Goal: Information Seeking & Learning: Learn about a topic

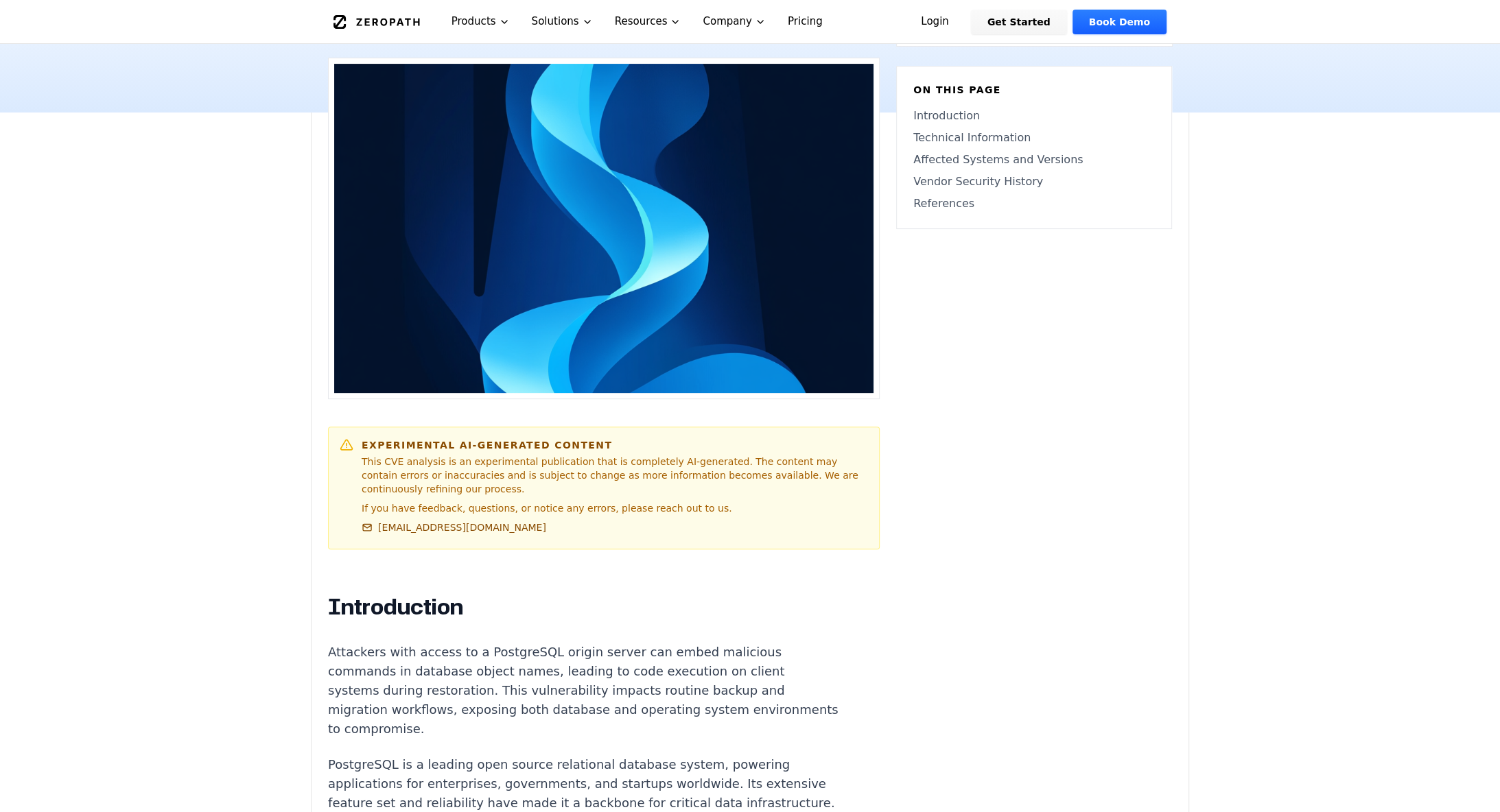
scroll to position [458, 0]
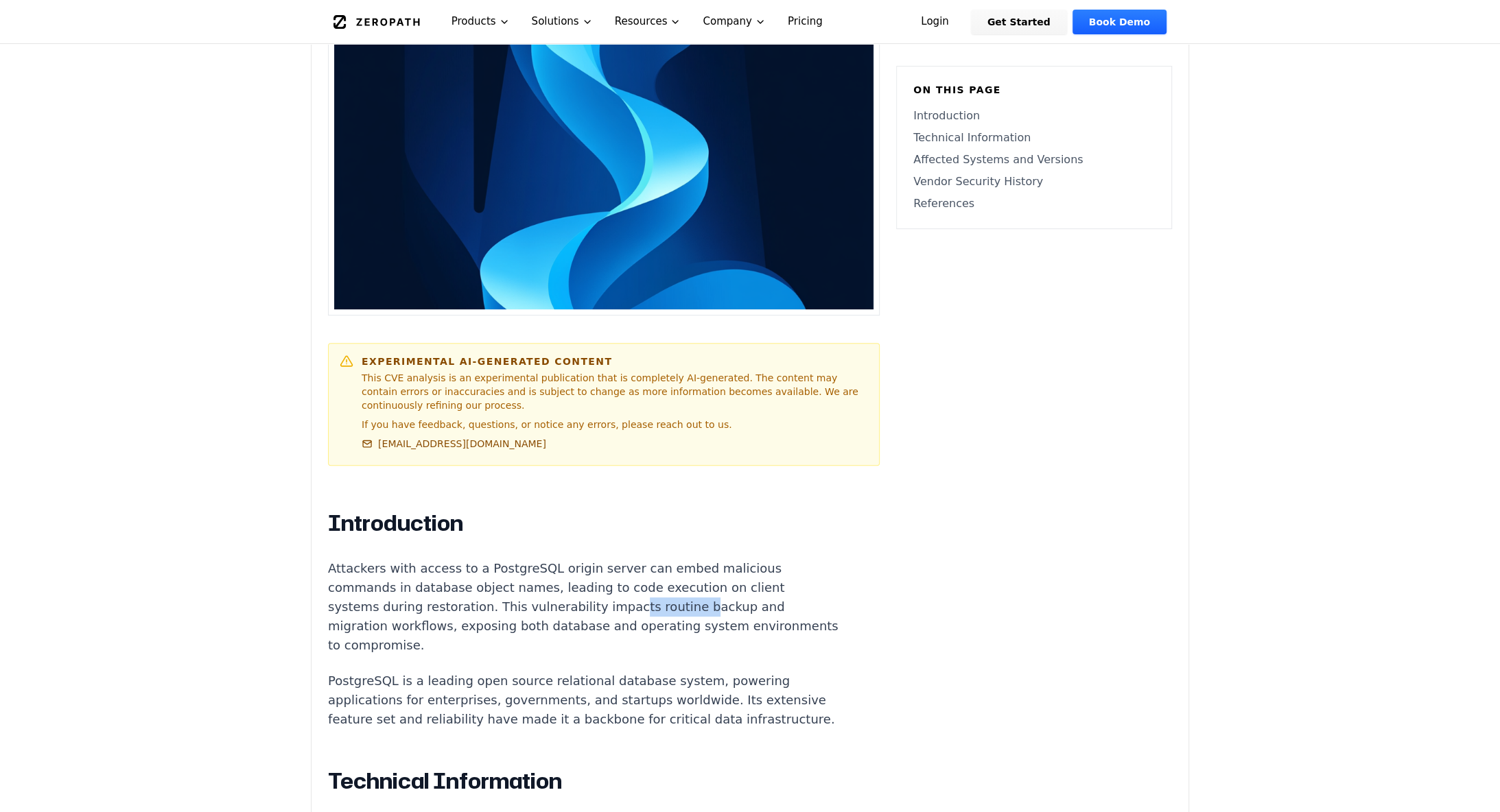
drag, startPoint x: 563, startPoint y: 582, endPoint x: 678, endPoint y: 595, distance: 115.7
click at [675, 595] on p "Attackers with access to a PostgreSQL origin server can embed malicious command…" at bounding box center [583, 607] width 511 height 96
click at [681, 594] on p "Attackers with access to a PostgreSQL origin server can embed malicious command…" at bounding box center [583, 607] width 511 height 96
drag, startPoint x: 513, startPoint y: 574, endPoint x: 620, endPoint y: 600, distance: 110.1
click at [607, 598] on p "Attackers with access to a PostgreSQL origin server can embed malicious command…" at bounding box center [583, 607] width 511 height 96
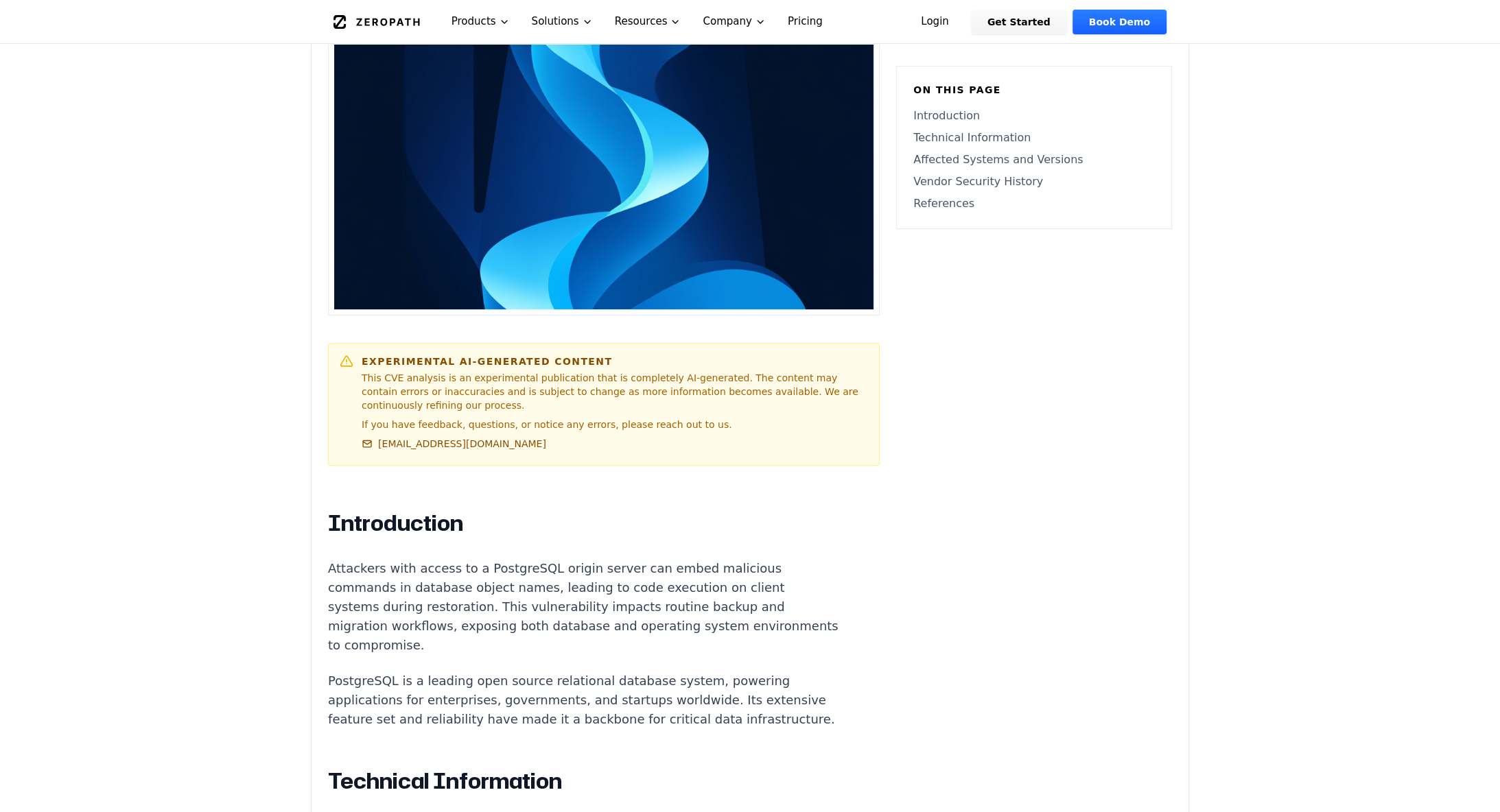
click at [634, 601] on p "Attackers with access to a PostgreSQL origin server can embed malicious command…" at bounding box center [583, 607] width 511 height 96
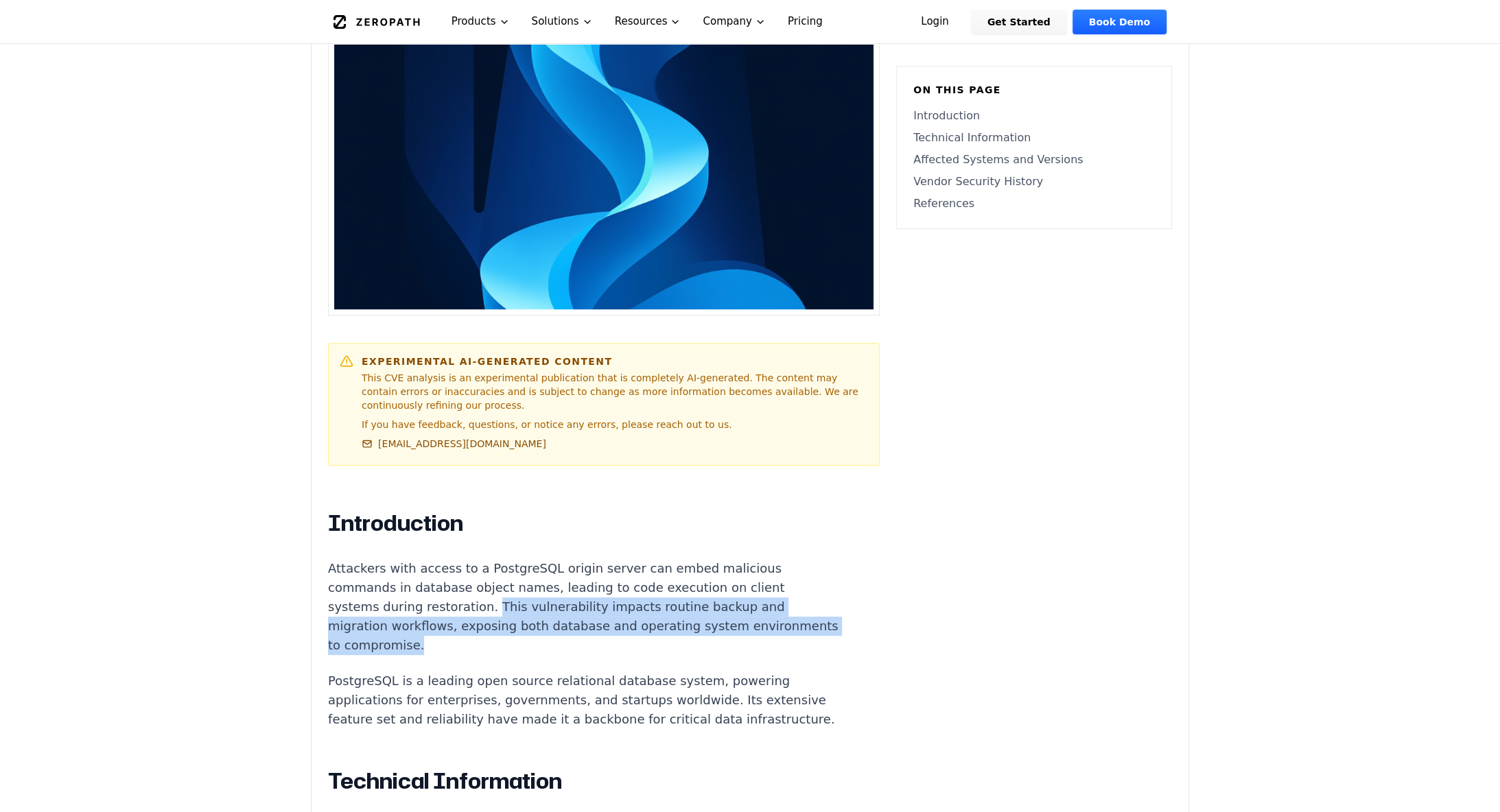
drag, startPoint x: 435, startPoint y: 583, endPoint x: 445, endPoint y: 617, distance: 35.4
click at [445, 617] on p "Attackers with access to a PostgreSQL origin server can embed malicious command…" at bounding box center [583, 607] width 511 height 96
drag, startPoint x: 421, startPoint y: 591, endPoint x: 457, endPoint y: 620, distance: 46.2
click at [457, 620] on p "Attackers with access to a PostgreSQL origin server can embed malicious command…" at bounding box center [583, 607] width 511 height 96
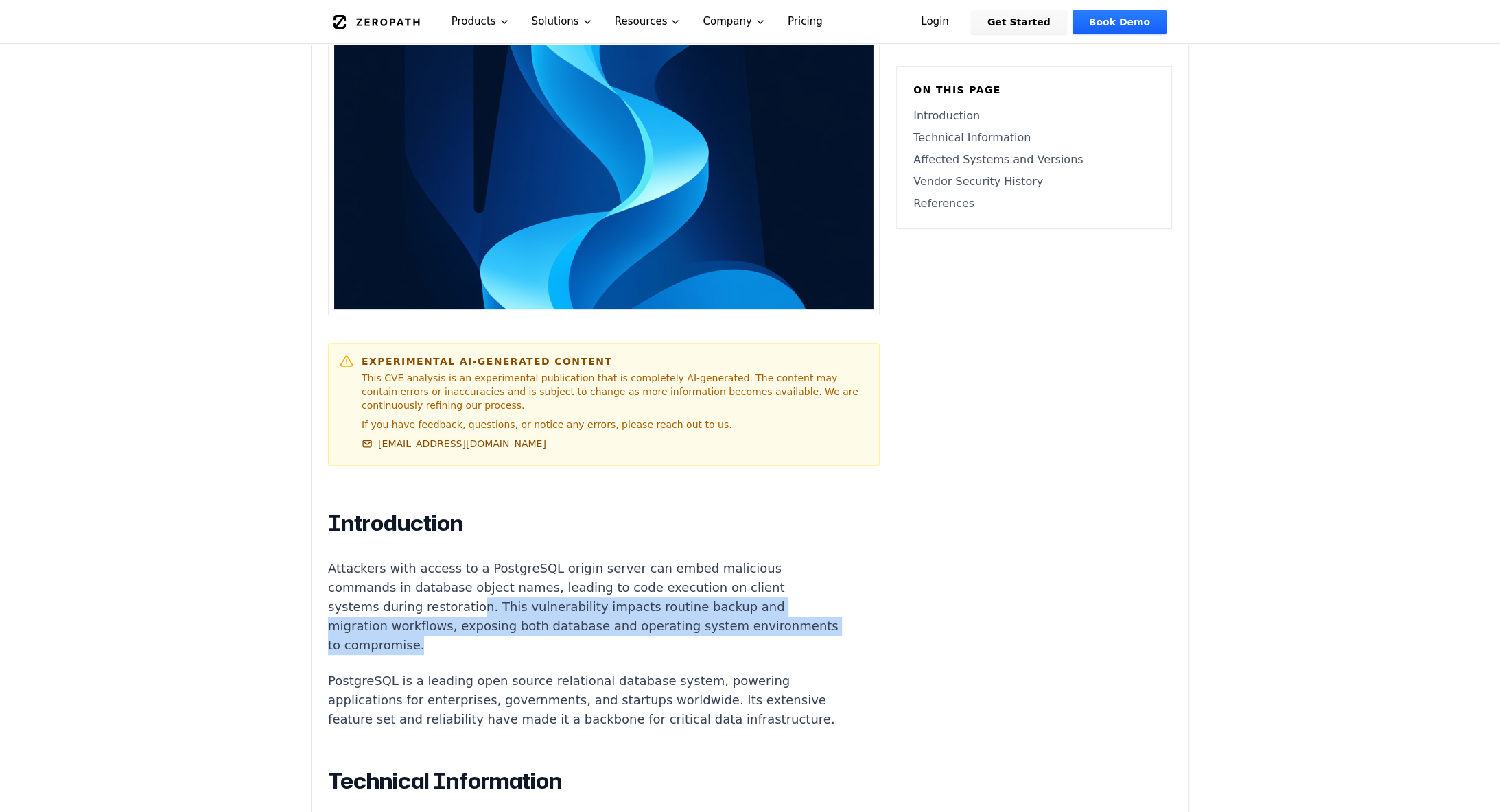
click at [457, 620] on p "Attackers with access to a PostgreSQL origin server can embed malicious command…" at bounding box center [583, 607] width 511 height 96
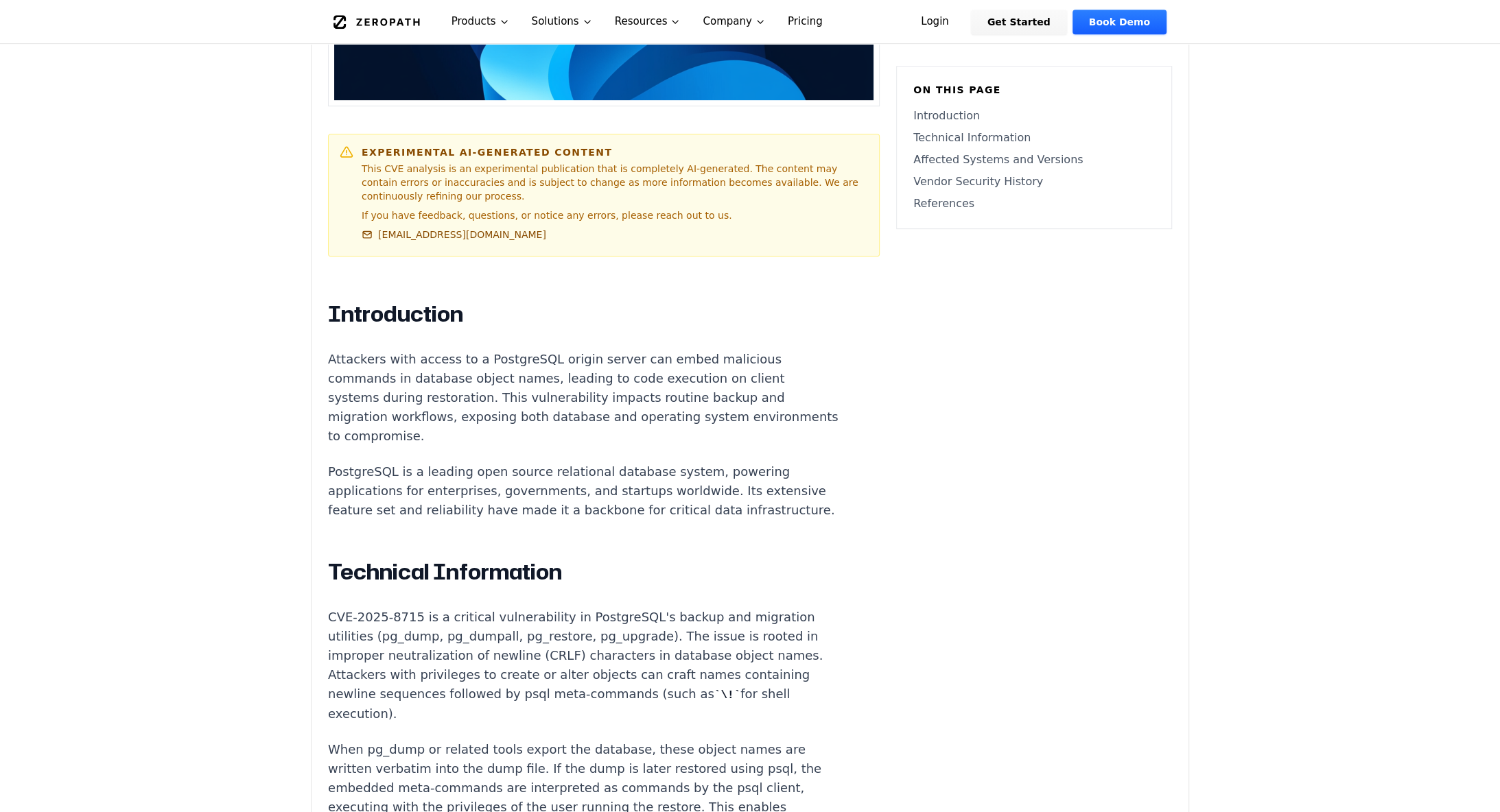
scroll to position [693, 0]
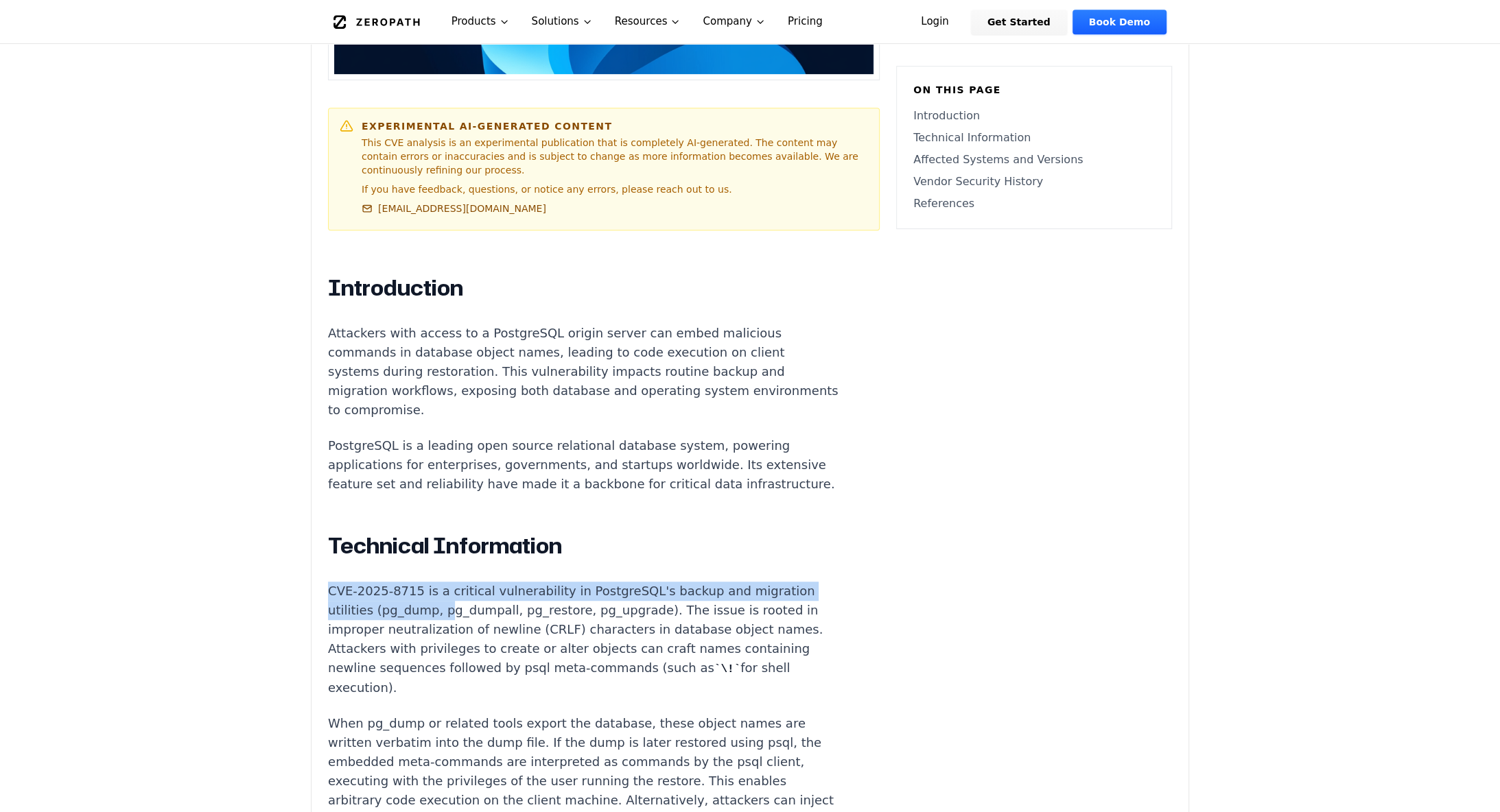
drag, startPoint x: 336, startPoint y: 574, endPoint x: 484, endPoint y: 596, distance: 149.6
click at [480, 595] on div "Experimental AI-Generated Content This CVE analysis is an experimental publicat…" at bounding box center [750, 672] width 877 height 1867
click at [486, 596] on p "CVE-2025-8715 is a critical vulnerability in PostgreSQL's backup and migration …" at bounding box center [583, 640] width 511 height 115
drag, startPoint x: 468, startPoint y: 568, endPoint x: 595, endPoint y: 606, distance: 132.6
click at [579, 603] on p "CVE-2025-8715 is a critical vulnerability in PostgreSQL's backup and migration …" at bounding box center [583, 640] width 511 height 115
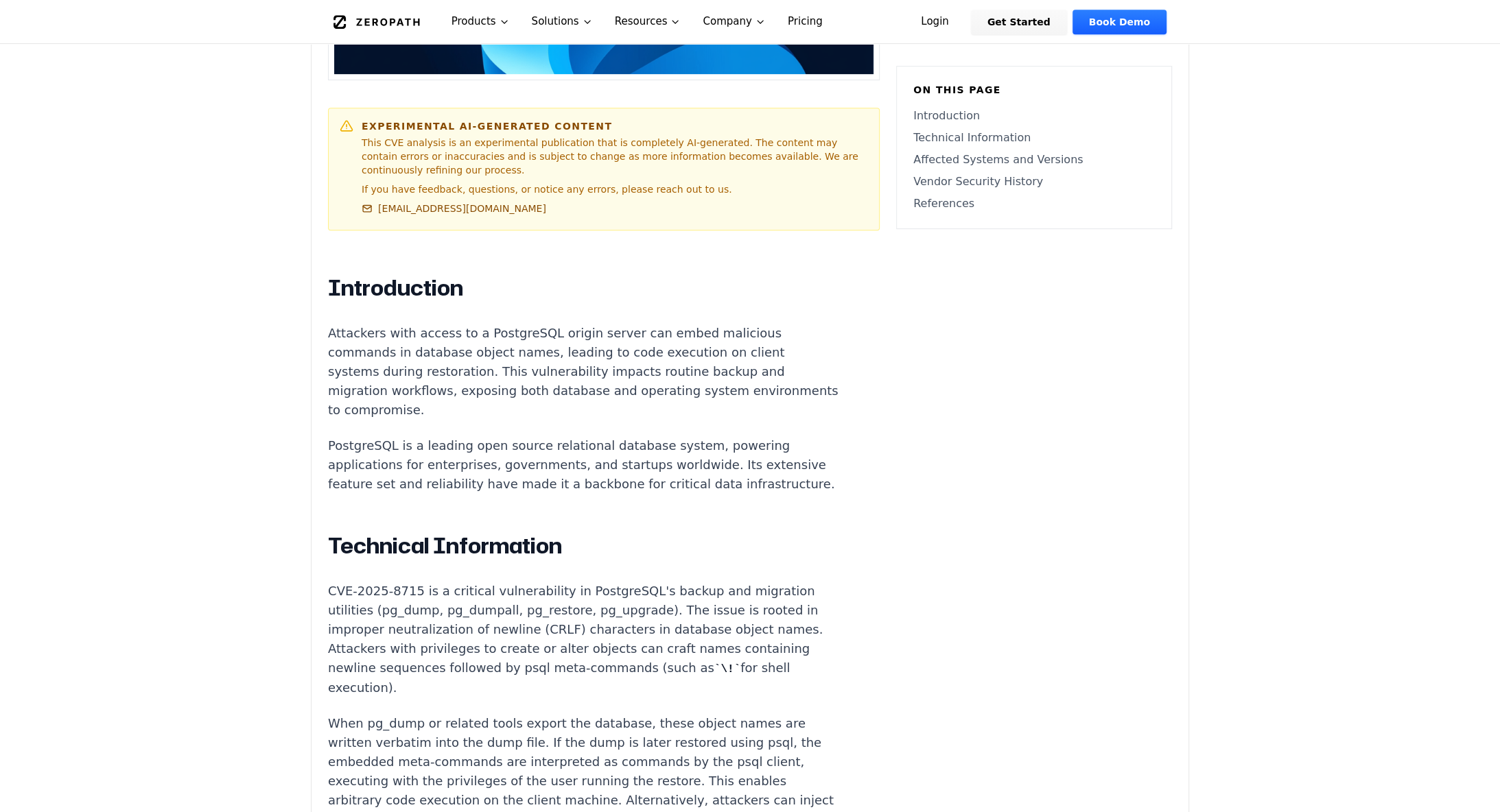
click at [595, 606] on p "CVE-2025-8715 is a critical vulnerability in PostgreSQL's backup and migration …" at bounding box center [583, 640] width 511 height 115
drag, startPoint x: 553, startPoint y: 585, endPoint x: 594, endPoint y: 595, distance: 42.2
click at [582, 593] on p "CVE-2025-8715 is a critical vulnerability in PostgreSQL's backup and migration …" at bounding box center [583, 640] width 511 height 115
click at [595, 595] on p "CVE-2025-8715 is a critical vulnerability in PostgreSQL's backup and migration …" at bounding box center [583, 640] width 511 height 115
drag, startPoint x: 634, startPoint y: 583, endPoint x: 704, endPoint y: 598, distance: 71.6
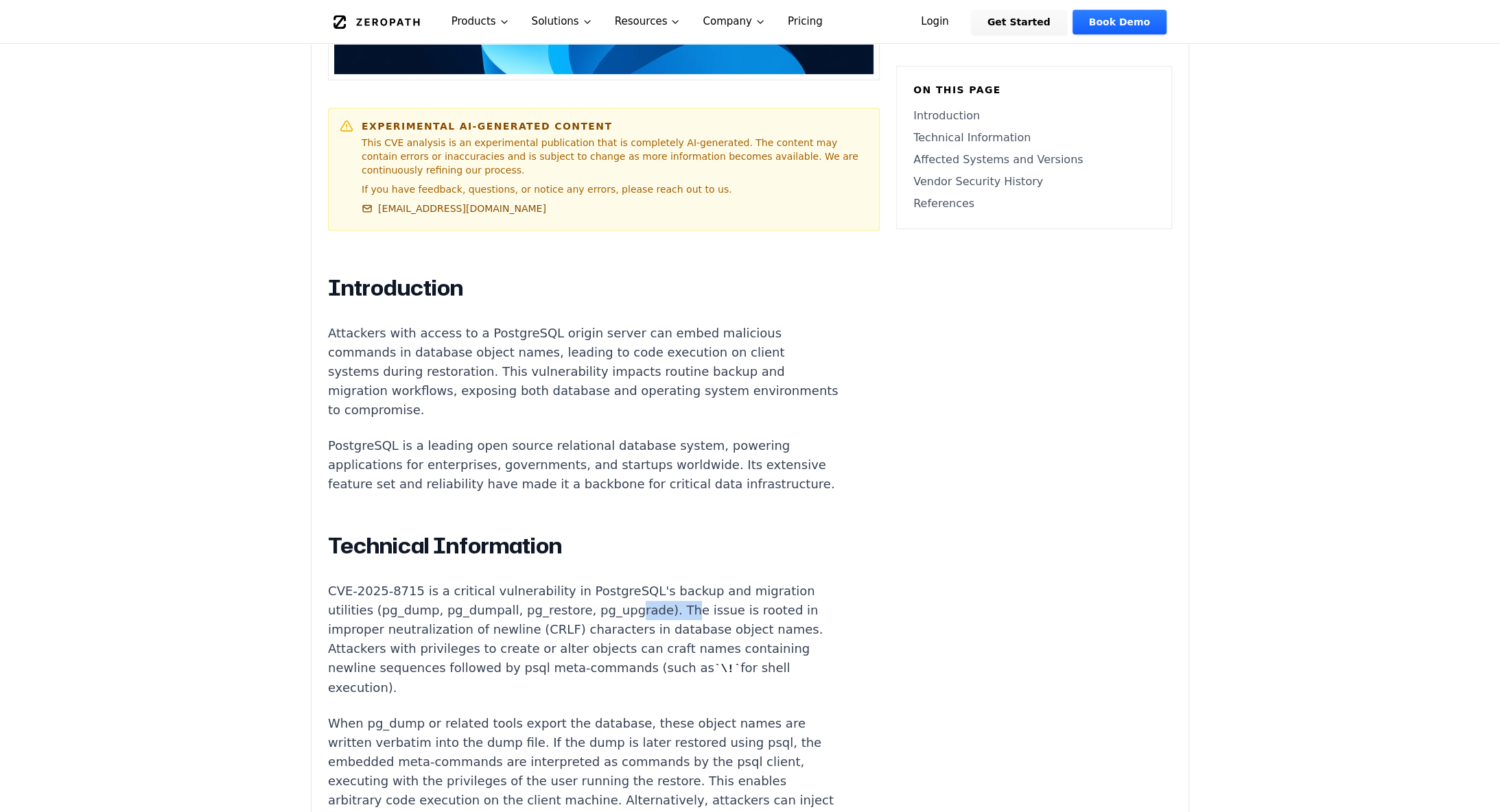
click at [695, 598] on p "CVE-2025-8715 is a critical vulnerability in PostgreSQL's backup and migration …" at bounding box center [583, 640] width 511 height 115
click at [710, 599] on p "CVE-2025-8715 is a critical vulnerability in PostgreSQL's backup and migration …" at bounding box center [583, 640] width 511 height 115
drag, startPoint x: 671, startPoint y: 572, endPoint x: 728, endPoint y: 597, distance: 62.2
click at [722, 596] on p "CVE-2025-8715 is a critical vulnerability in PostgreSQL's backup and migration …" at bounding box center [583, 640] width 511 height 115
click at [728, 597] on p "CVE-2025-8715 is a critical vulnerability in PostgreSQL's backup and migration …" at bounding box center [583, 640] width 511 height 115
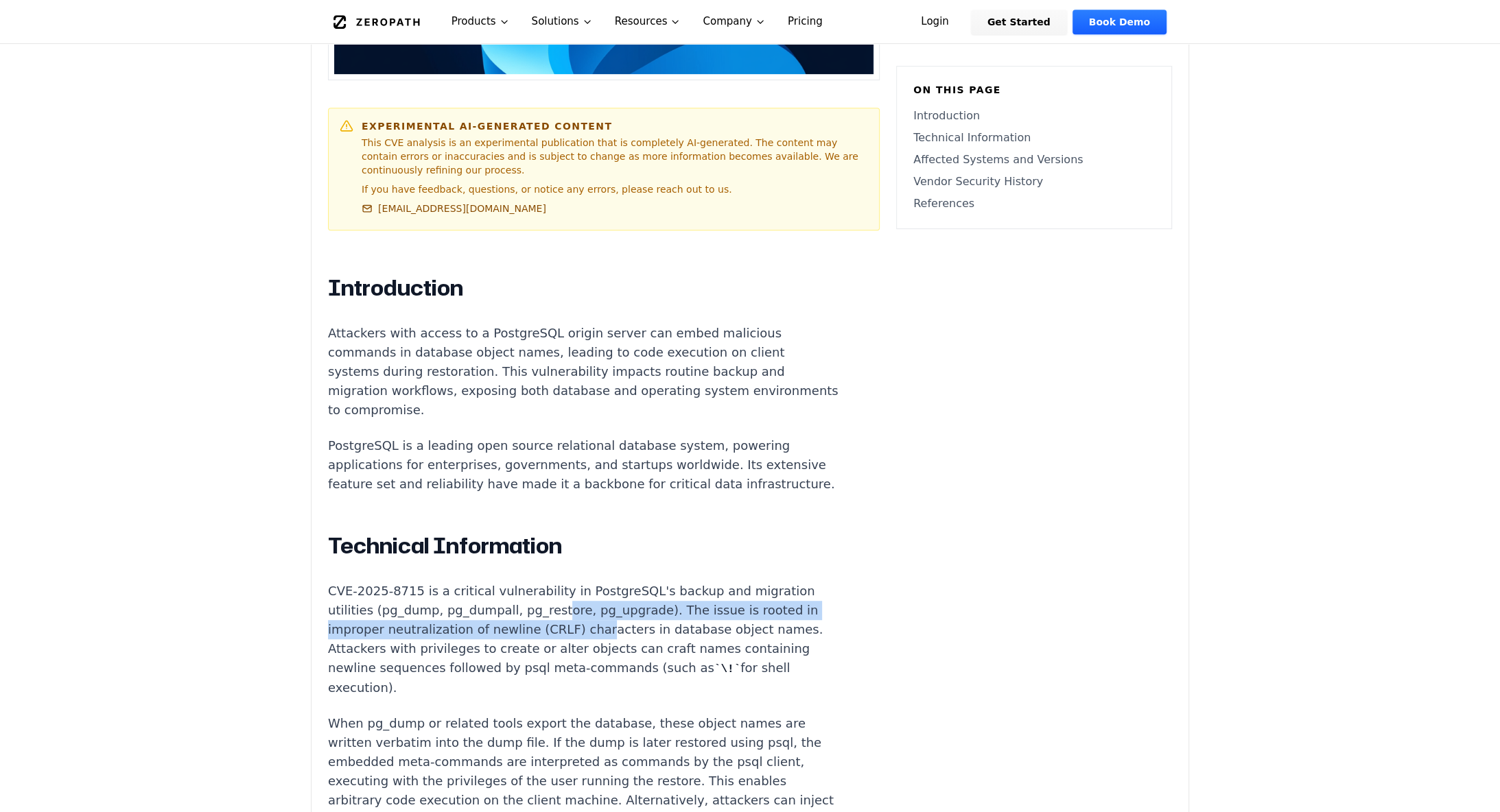
drag, startPoint x: 553, startPoint y: 585, endPoint x: 618, endPoint y: 609, distance: 69.3
click at [595, 603] on p "CVE-2025-8715 is a critical vulnerability in PostgreSQL's backup and migration …" at bounding box center [583, 640] width 511 height 115
click at [618, 609] on p "CVE-2025-8715 is a critical vulnerability in PostgreSQL's backup and migration …" at bounding box center [583, 640] width 511 height 115
drag, startPoint x: 517, startPoint y: 585, endPoint x: 605, endPoint y: 604, distance: 90.0
click at [597, 603] on p "CVE-2025-8715 is a critical vulnerability in PostgreSQL's backup and migration …" at bounding box center [583, 640] width 511 height 115
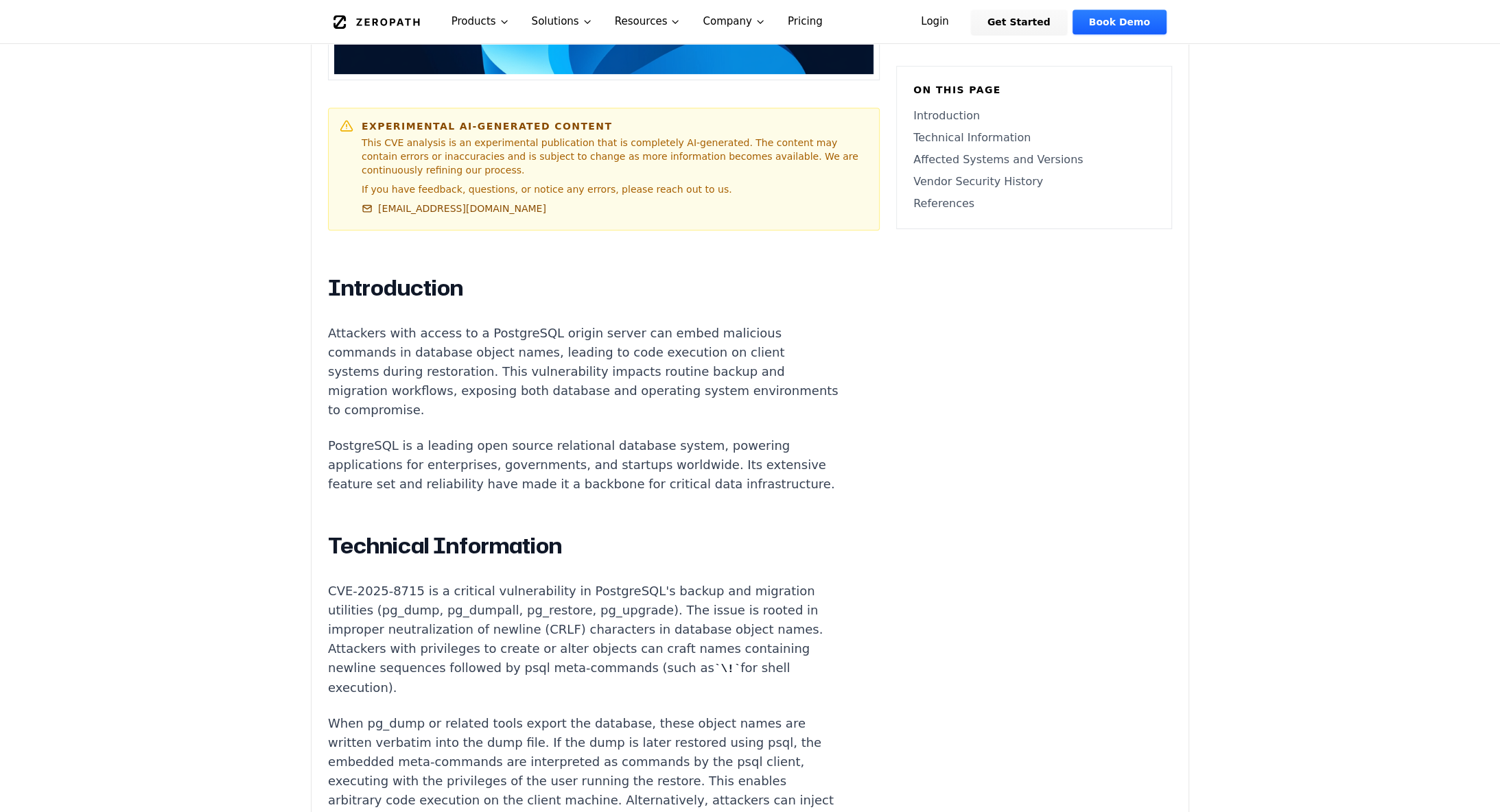
click at [605, 604] on p "CVE-2025-8715 is a critical vulnerability in PostgreSQL's backup and migration …" at bounding box center [583, 640] width 511 height 115
drag, startPoint x: 585, startPoint y: 576, endPoint x: 669, endPoint y: 604, distance: 88.5
click at [661, 601] on p "CVE-2025-8715 is a critical vulnerability in PostgreSQL's backup and migration …" at bounding box center [583, 640] width 511 height 115
click at [669, 604] on p "CVE-2025-8715 is a critical vulnerability in PostgreSQL's backup and migration …" at bounding box center [583, 640] width 511 height 115
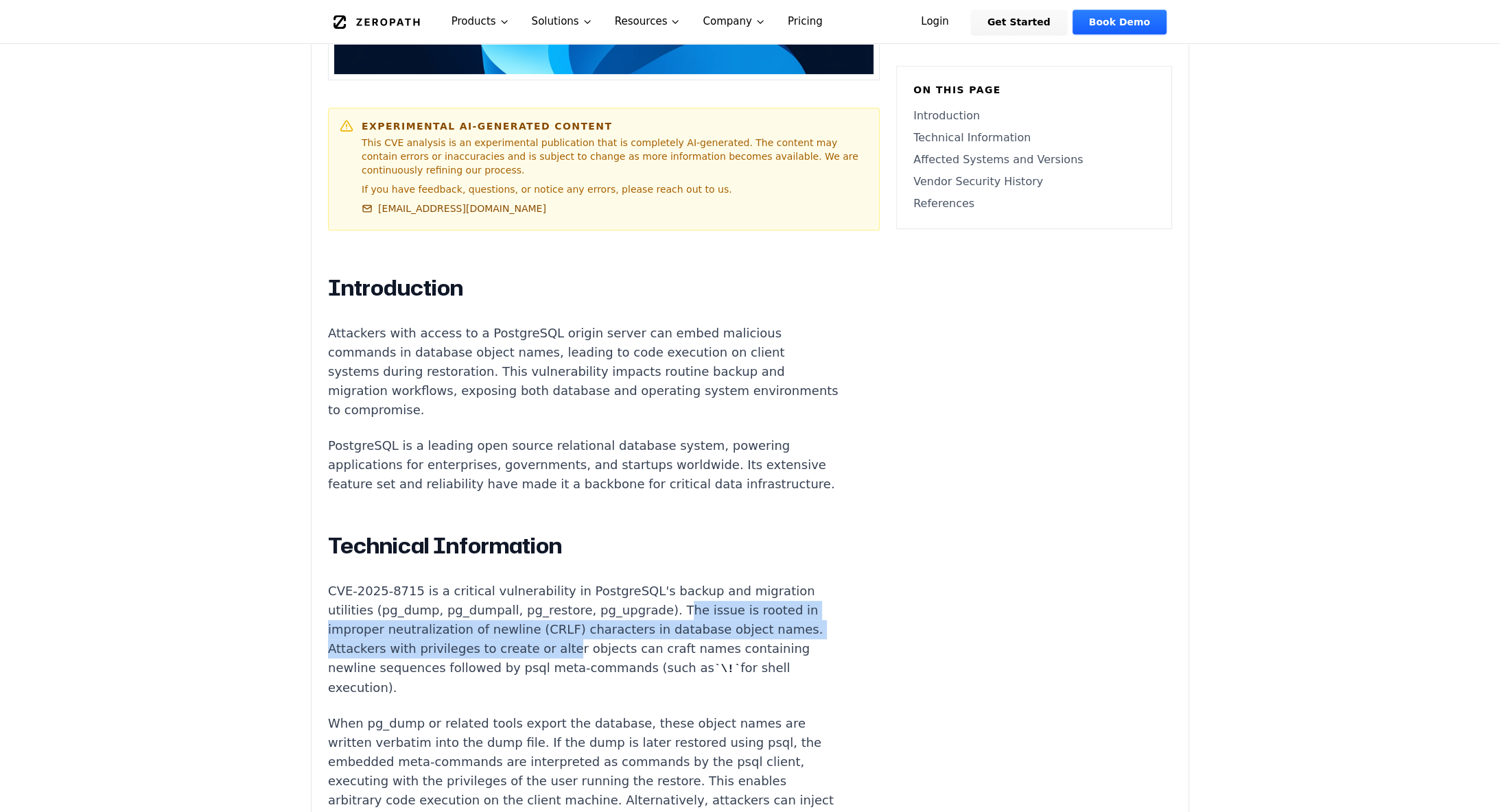
drag, startPoint x: 660, startPoint y: 590, endPoint x: 606, endPoint y: 630, distance: 67.2
click at [576, 625] on p "CVE-2025-8715 is a critical vulnerability in PostgreSQL's backup and migration …" at bounding box center [583, 640] width 511 height 115
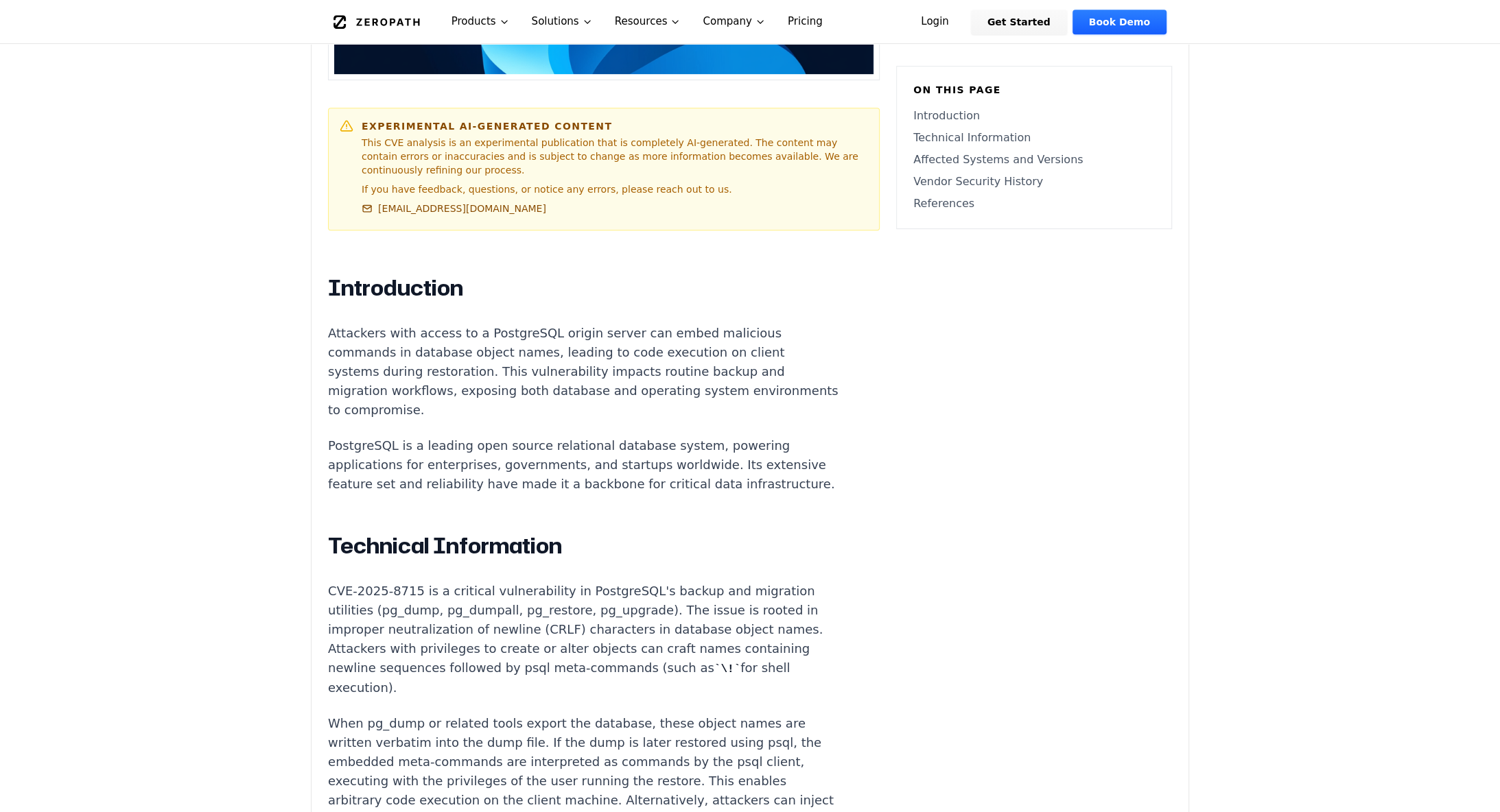
click at [607, 630] on p "CVE-2025-8715 is a critical vulnerability in PostgreSQL's backup and migration …" at bounding box center [583, 640] width 511 height 115
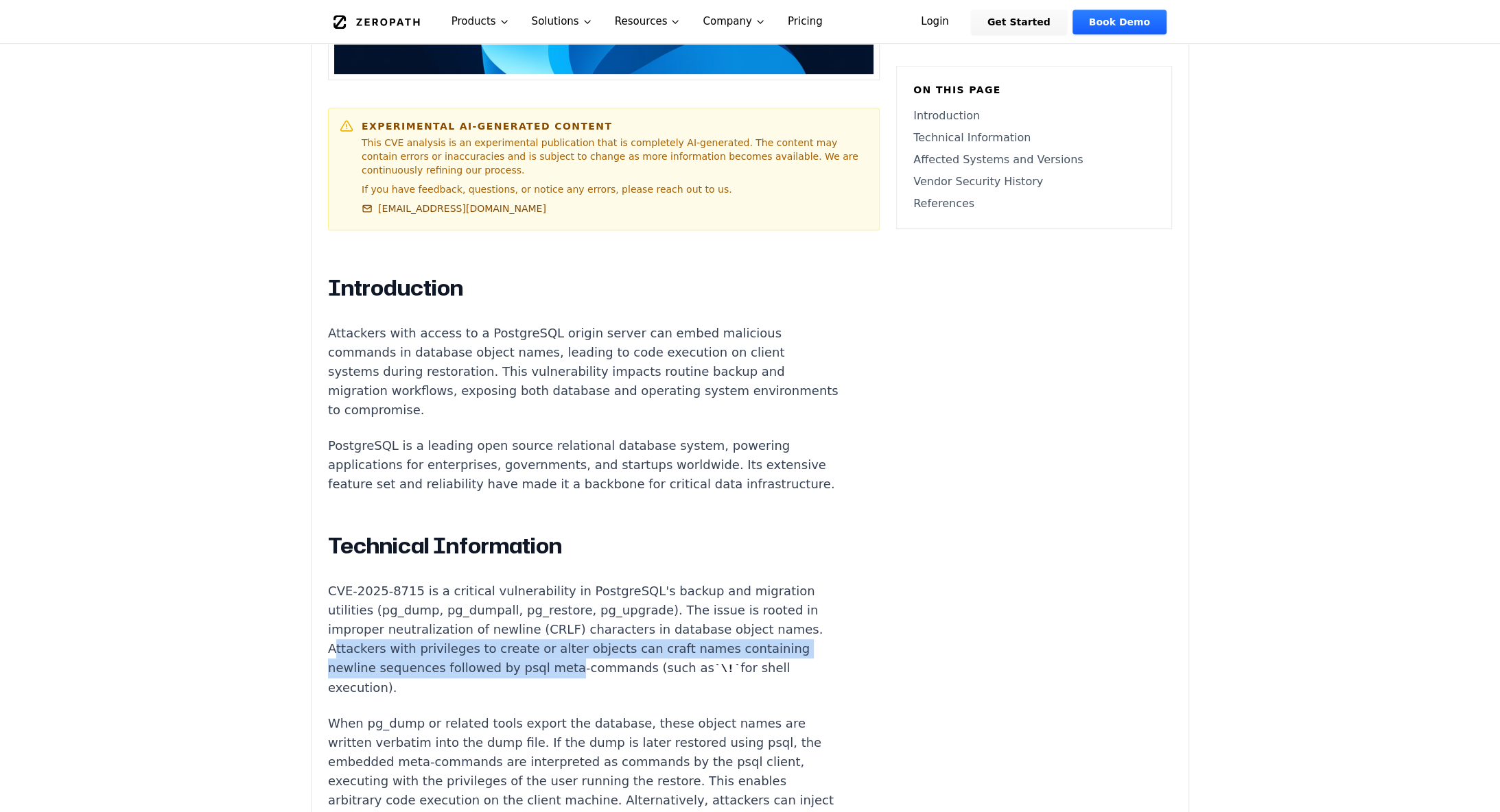
drag, startPoint x: 333, startPoint y: 624, endPoint x: 563, endPoint y: 653, distance: 231.8
click at [561, 653] on p "CVE-2025-8715 is a critical vulnerability in PostgreSQL's backup and migration …" at bounding box center [583, 640] width 511 height 115
click at [563, 653] on p "CVE-2025-8715 is a critical vulnerability in PostgreSQL's backup and migration …" at bounding box center [583, 640] width 511 height 115
drag, startPoint x: 338, startPoint y: 629, endPoint x: 445, endPoint y: 653, distance: 109.7
click at [437, 653] on div "Experimental AI-Generated Content This CVE analysis is an experimental publicat…" at bounding box center [750, 672] width 877 height 1867
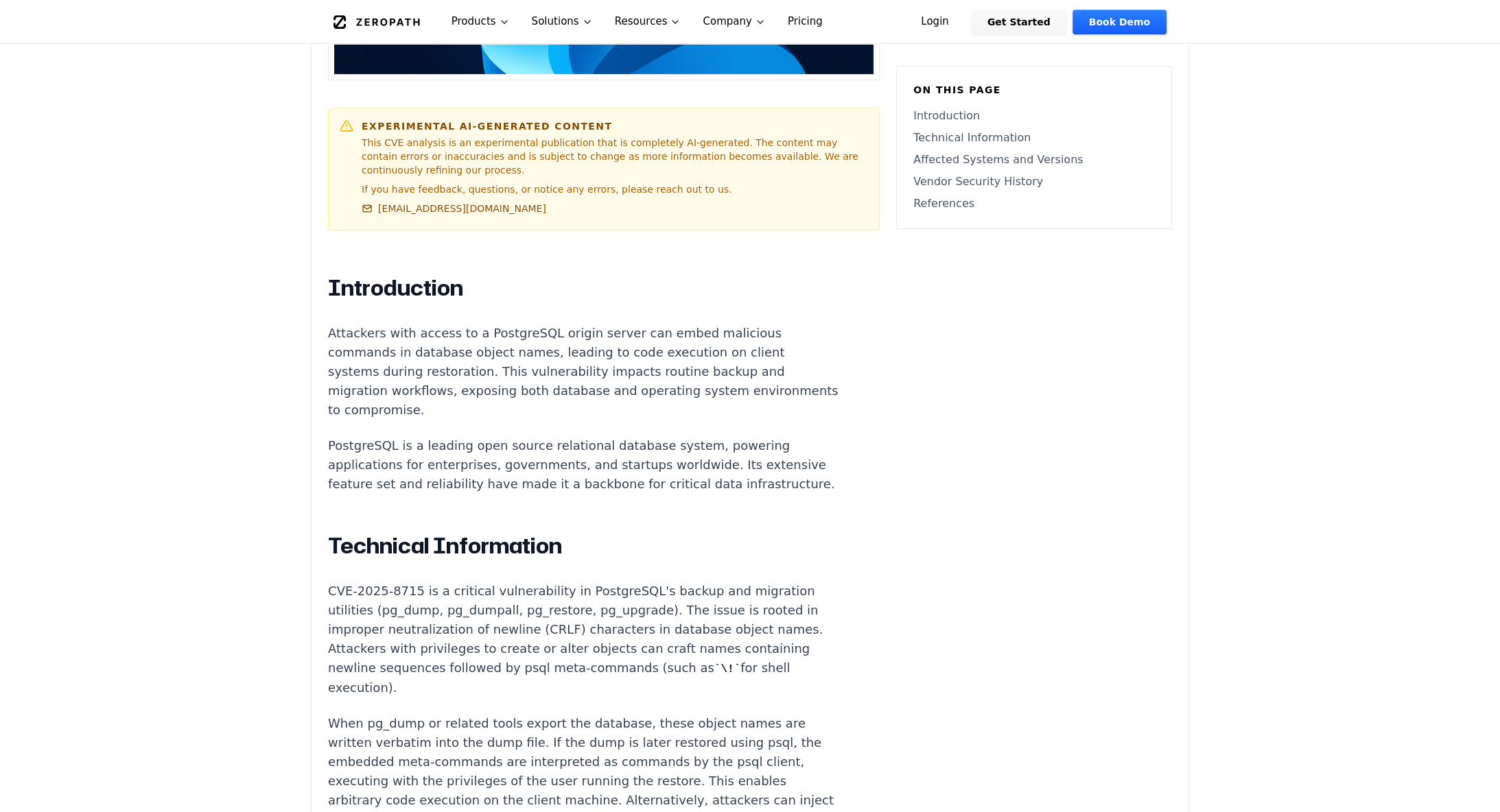
click at [448, 654] on p "CVE-2025-8715 is a critical vulnerability in PostgreSQL's backup and migration …" at bounding box center [583, 640] width 511 height 115
click at [548, 649] on p "CVE-2025-8715 is a critical vulnerability in PostgreSQL's backup and migration …" at bounding box center [583, 640] width 511 height 115
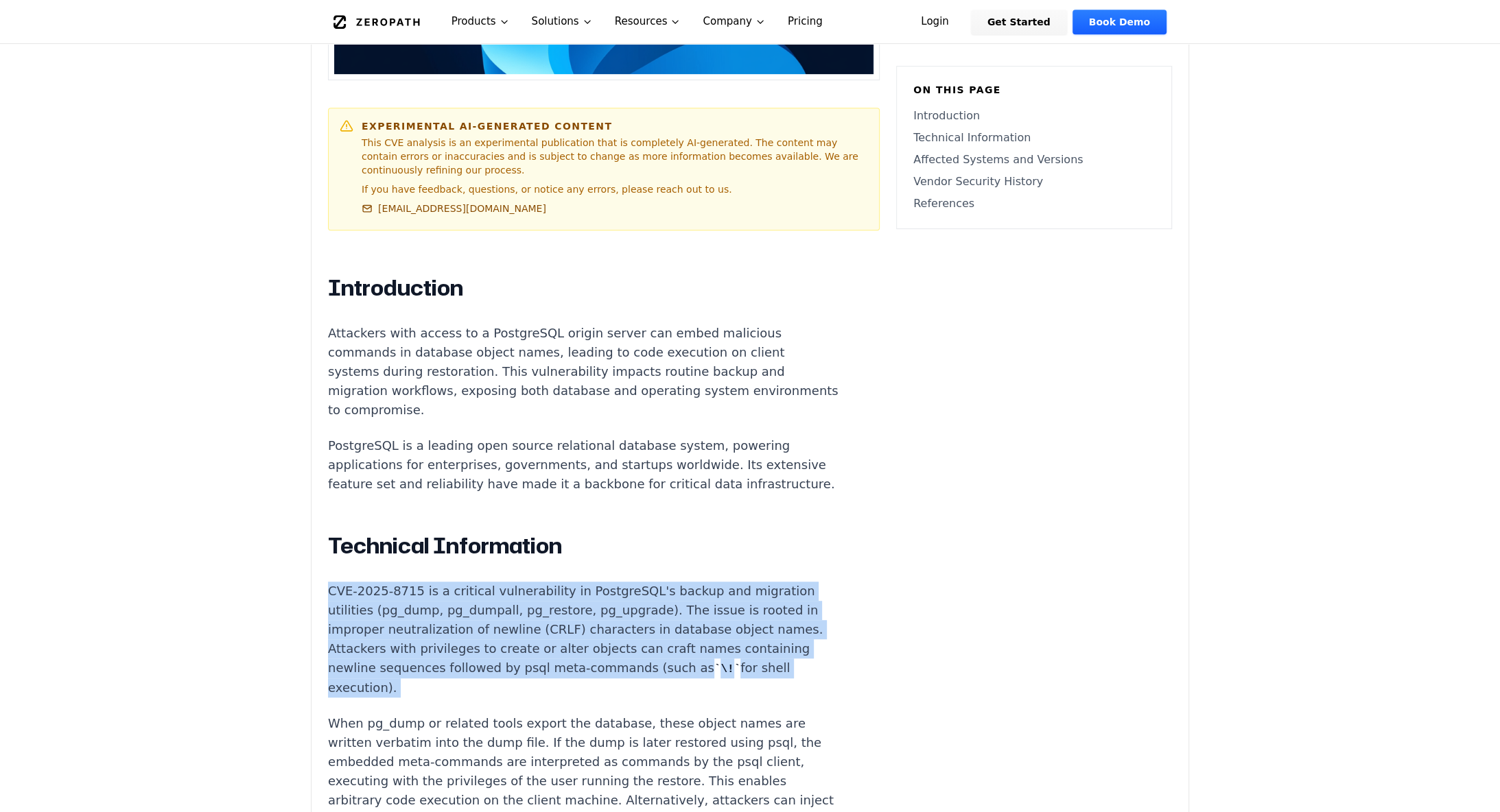
click at [548, 649] on p "CVE-2025-8715 is a critical vulnerability in PostgreSQL's backup and migration …" at bounding box center [583, 640] width 511 height 115
click at [574, 647] on p "CVE-2025-8715 is a critical vulnerability in PostgreSQL's backup and migration …" at bounding box center [583, 640] width 511 height 115
drag, startPoint x: 529, startPoint y: 644, endPoint x: 585, endPoint y: 666, distance: 60.2
click at [585, 666] on p "CVE-2025-8715 is a critical vulnerability in PostgreSQL's backup and migration …" at bounding box center [583, 640] width 511 height 115
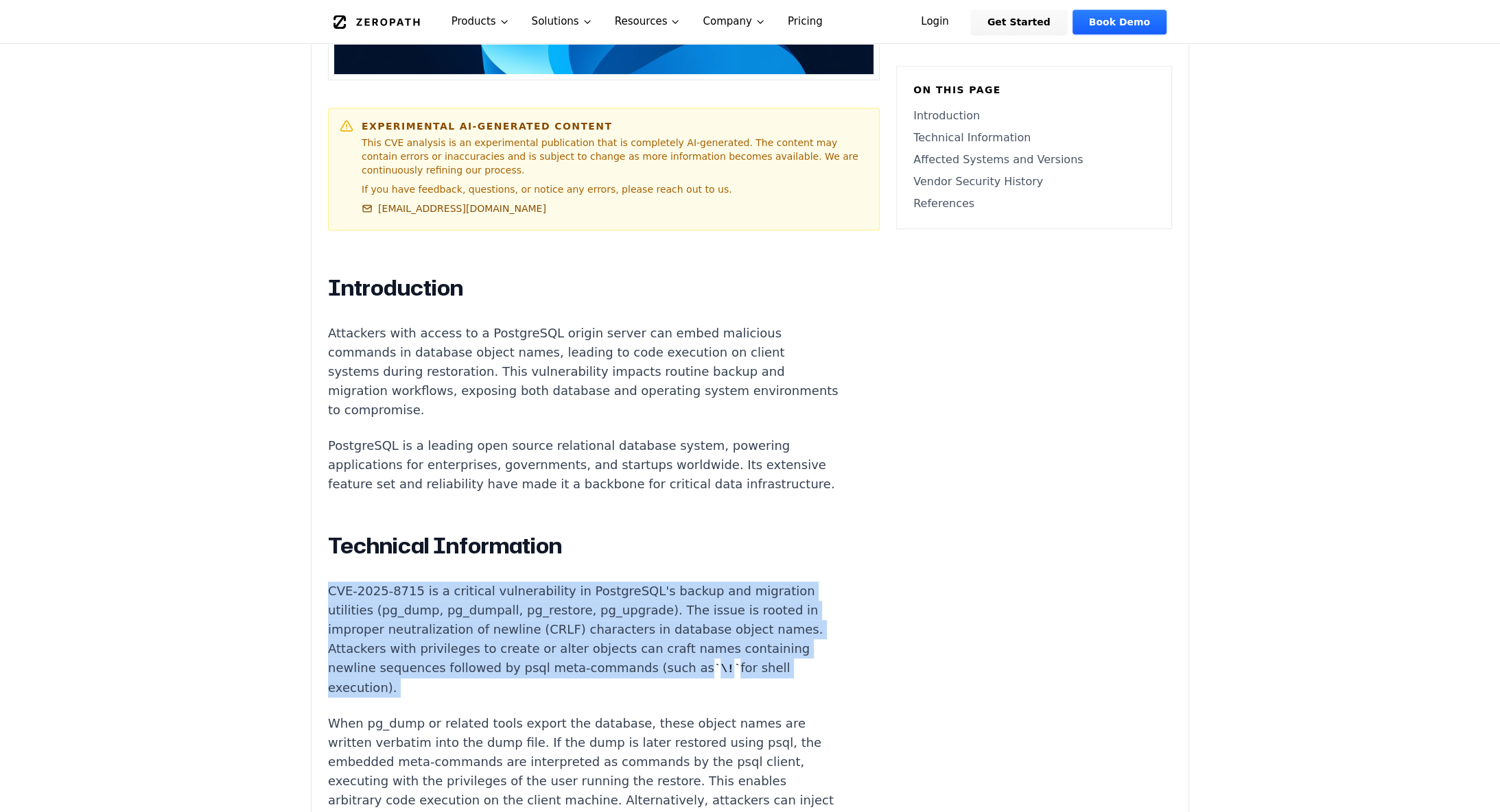
drag, startPoint x: 502, startPoint y: 644, endPoint x: 535, endPoint y: 672, distance: 43.3
click at [535, 672] on p "CVE-2025-8715 is a critical vulnerability in PostgreSQL's backup and migration …" at bounding box center [583, 640] width 511 height 115
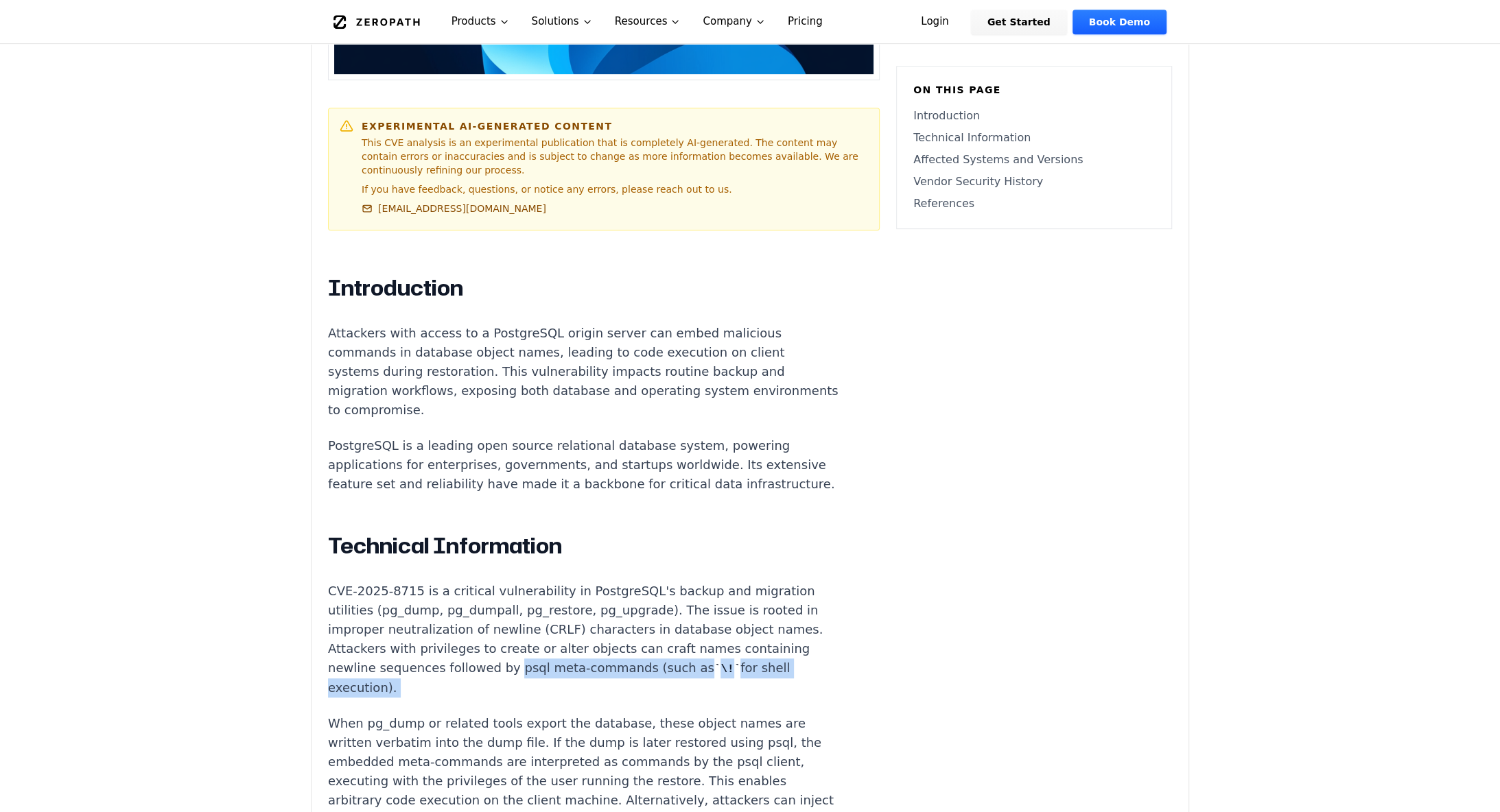
drag, startPoint x: 502, startPoint y: 645, endPoint x: 554, endPoint y: 703, distance: 77.9
click at [554, 714] on p "When pg_dump or related tools export the database, these object names are writt…" at bounding box center [583, 781] width 511 height 135
drag, startPoint x: 502, startPoint y: 644, endPoint x: 533, endPoint y: 677, distance: 45.3
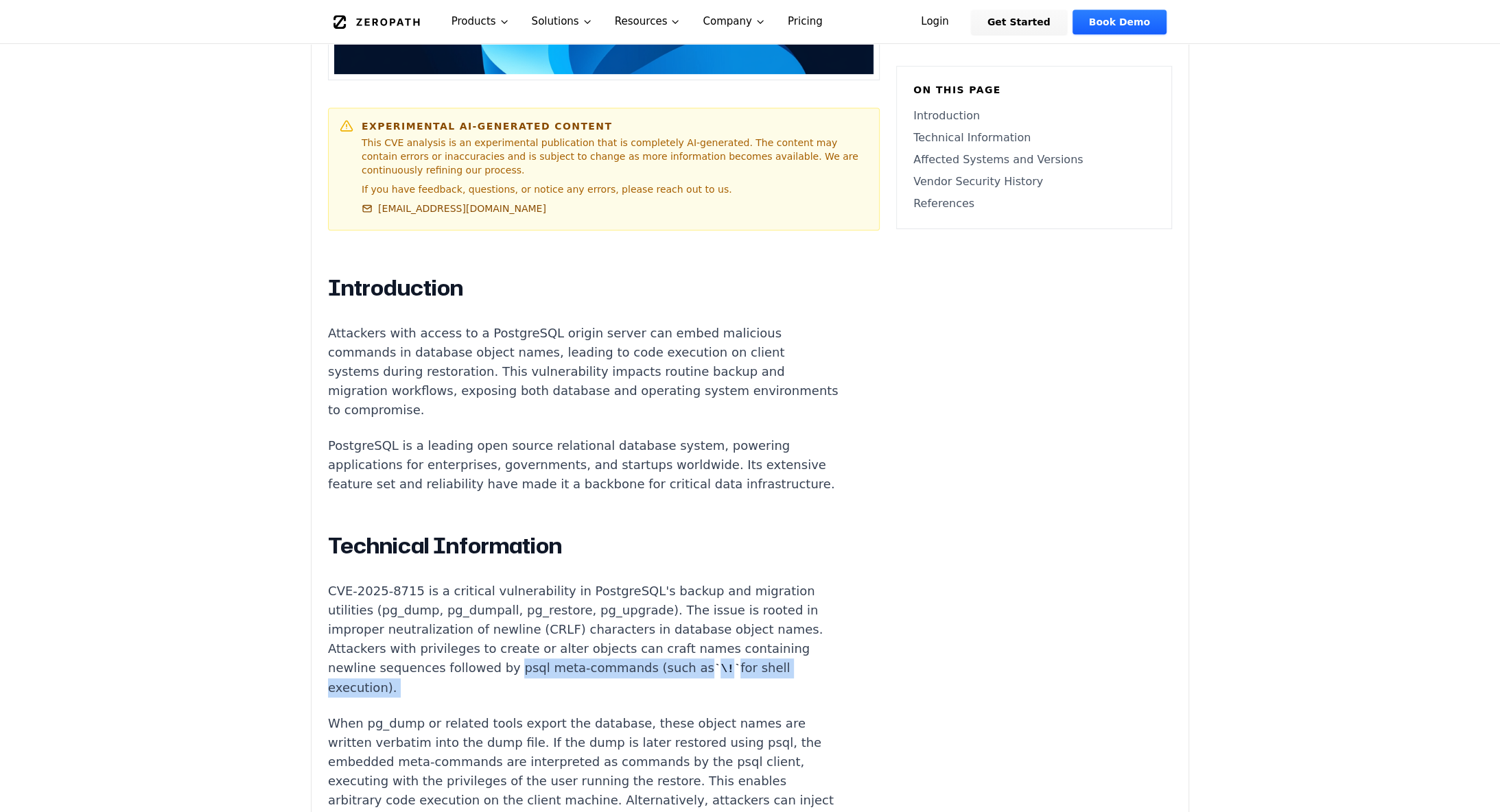
drag, startPoint x: 678, startPoint y: 643, endPoint x: 690, endPoint y: 644, distance: 12.0
click at [714, 664] on code "\!" at bounding box center [727, 669] width 26 height 12
copy code "\!"
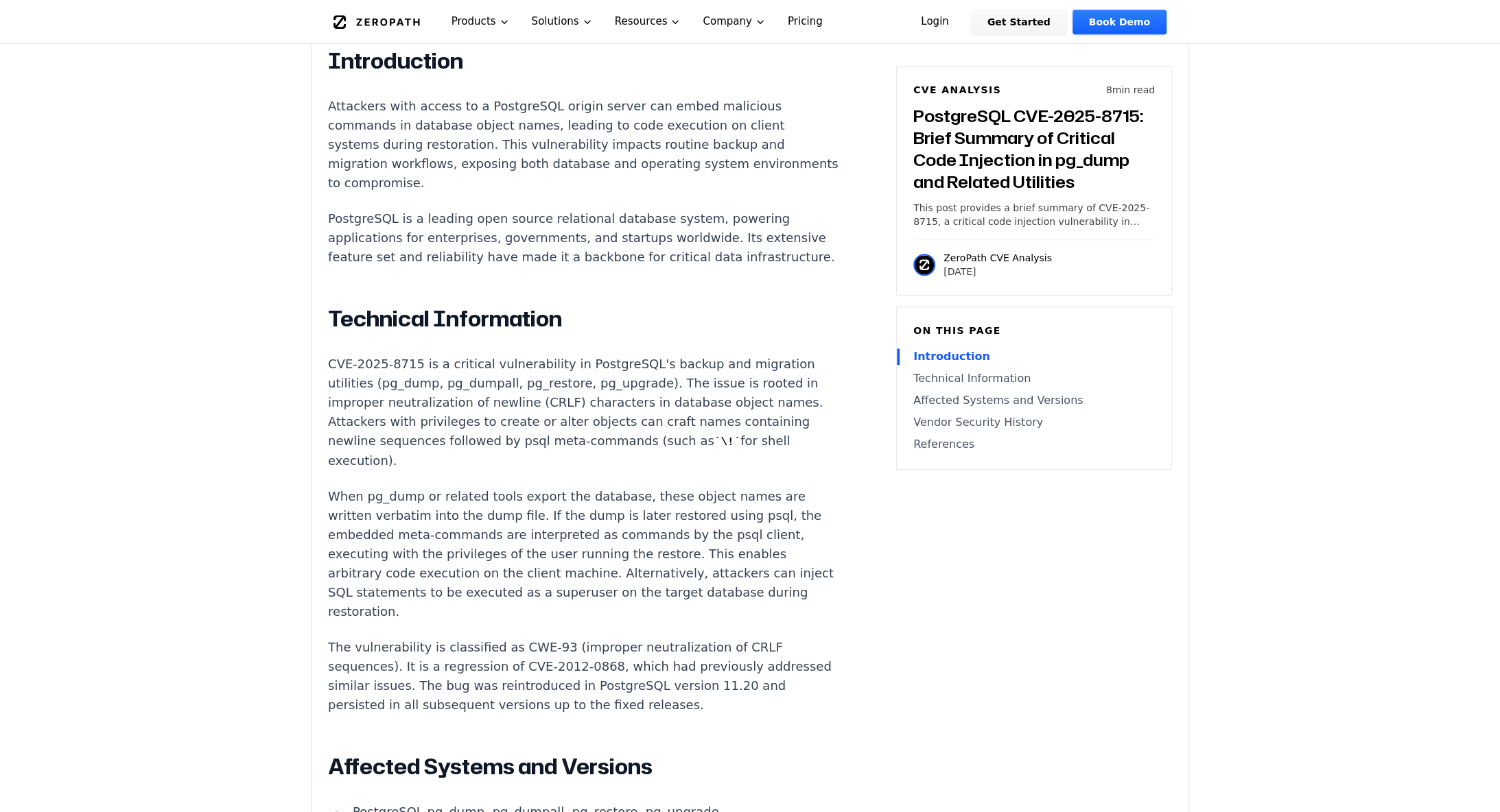
scroll to position [928, 0]
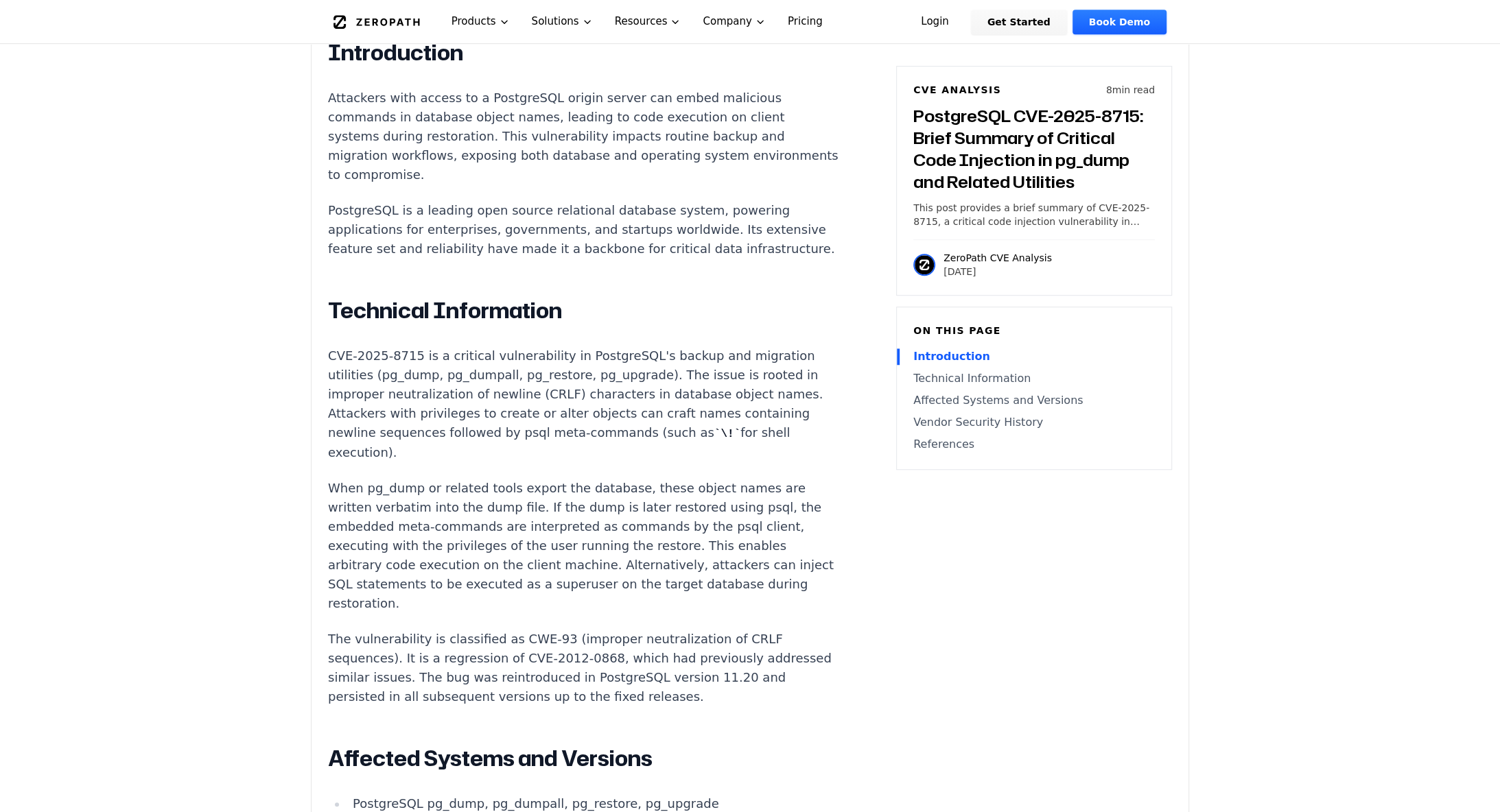
click at [606, 503] on p "When pg_dump or related tools export the database, these object names are writt…" at bounding box center [583, 545] width 511 height 135
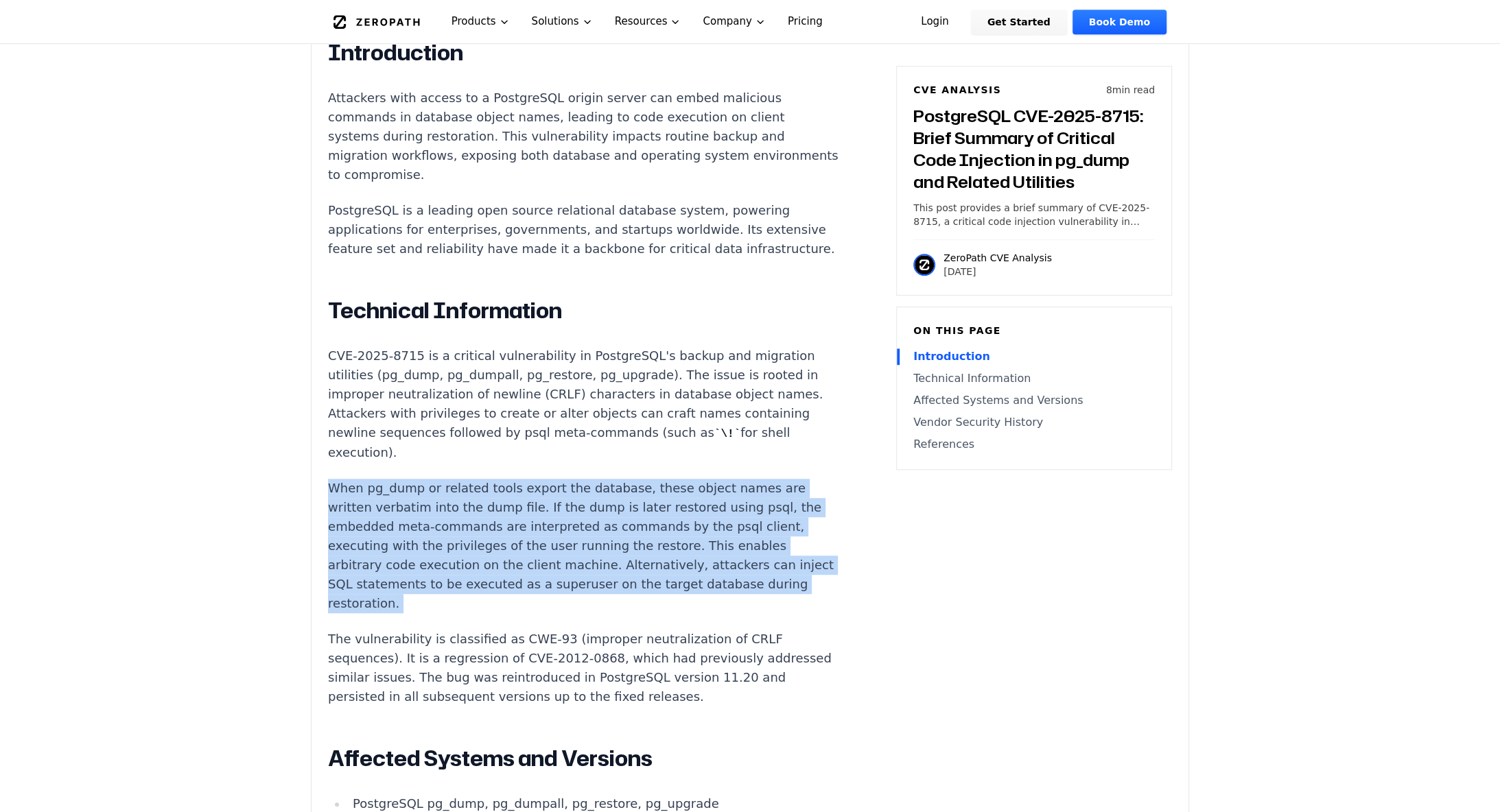
click at [606, 503] on p "When pg_dump or related tools export the database, these object names are writt…" at bounding box center [583, 545] width 511 height 135
click at [360, 478] on p "When pg_dump or related tools export the database, these object names are writt…" at bounding box center [583, 545] width 511 height 135
click at [331, 478] on p "When pg_dump or related tools export the database, these object names are writt…" at bounding box center [583, 545] width 511 height 135
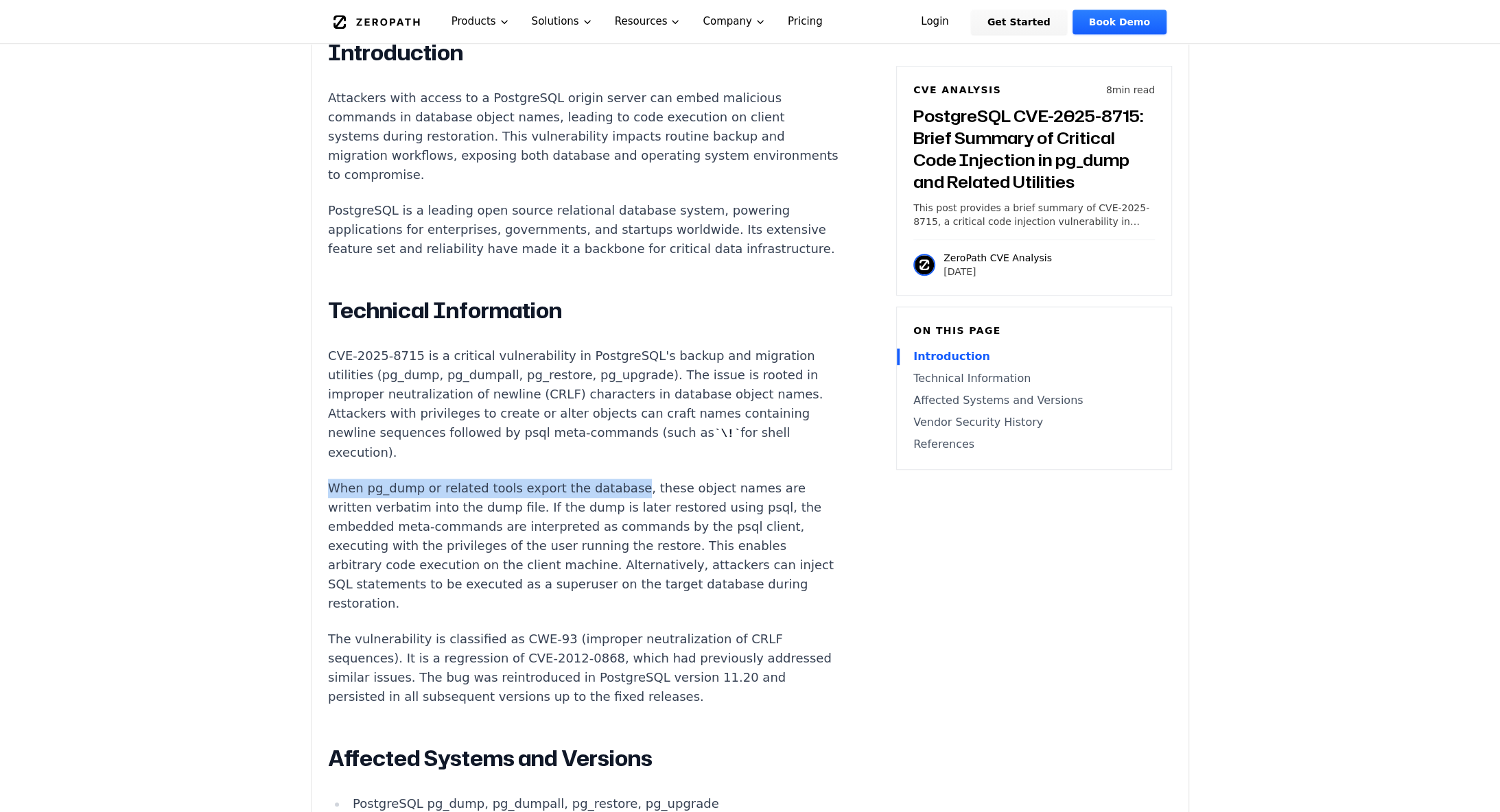
drag, startPoint x: 325, startPoint y: 465, endPoint x: 619, endPoint y: 463, distance: 294.0
click at [619, 463] on div "Experimental AI-Generated Content This CVE analysis is an experimental publicat…" at bounding box center [750, 436] width 877 height 1867
click at [619, 478] on p "When pg_dump or related tools export the database, these object names are writt…" at bounding box center [583, 545] width 511 height 135
drag, startPoint x: 333, startPoint y: 466, endPoint x: 709, endPoint y: 459, distance: 376.1
click at [707, 478] on p "When pg_dump or related tools export the database, these object names are writt…" at bounding box center [583, 545] width 511 height 135
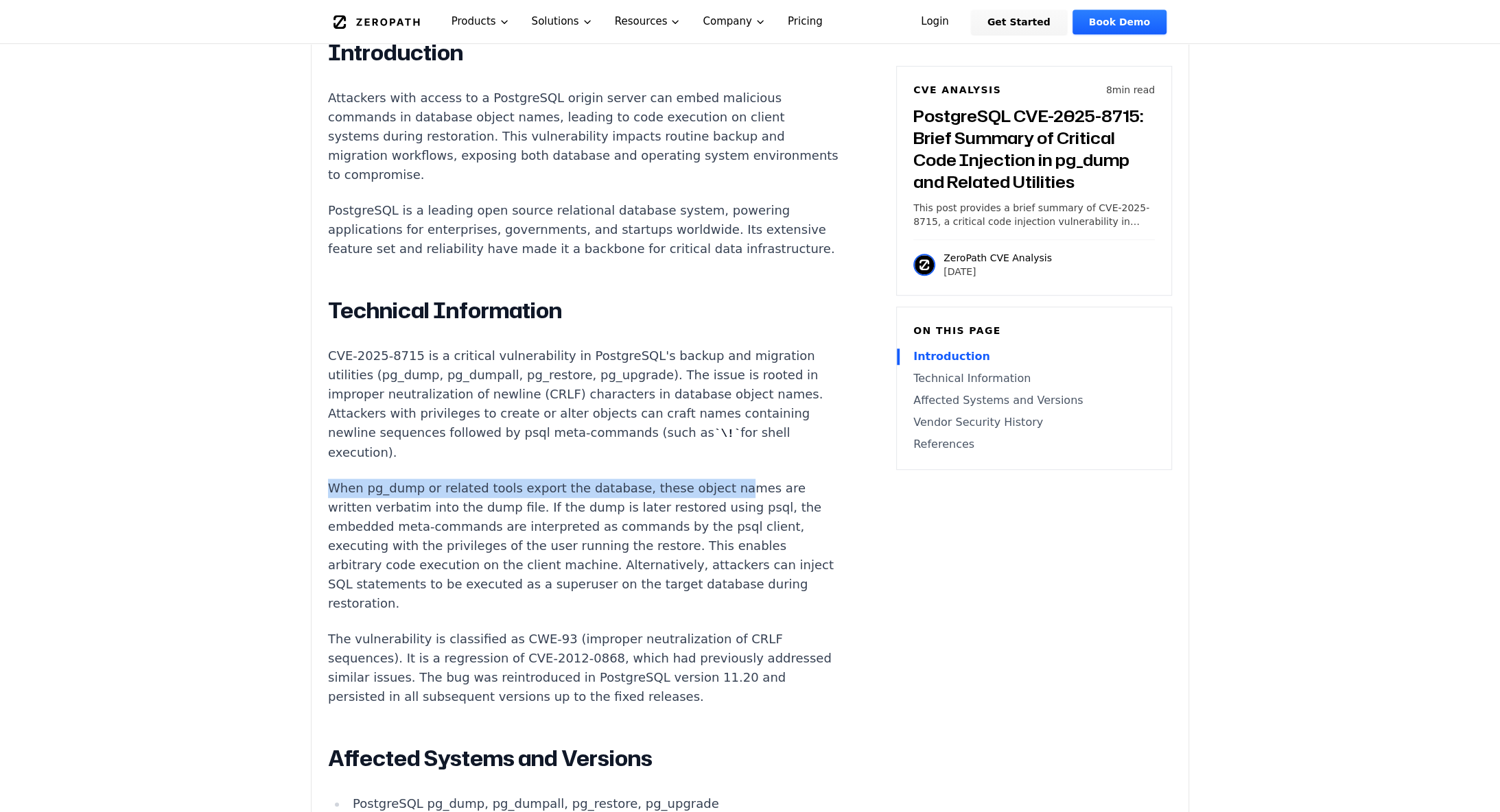
click at [707, 478] on p "When pg_dump or related tools export the database, these object names are writt…" at bounding box center [583, 545] width 511 height 135
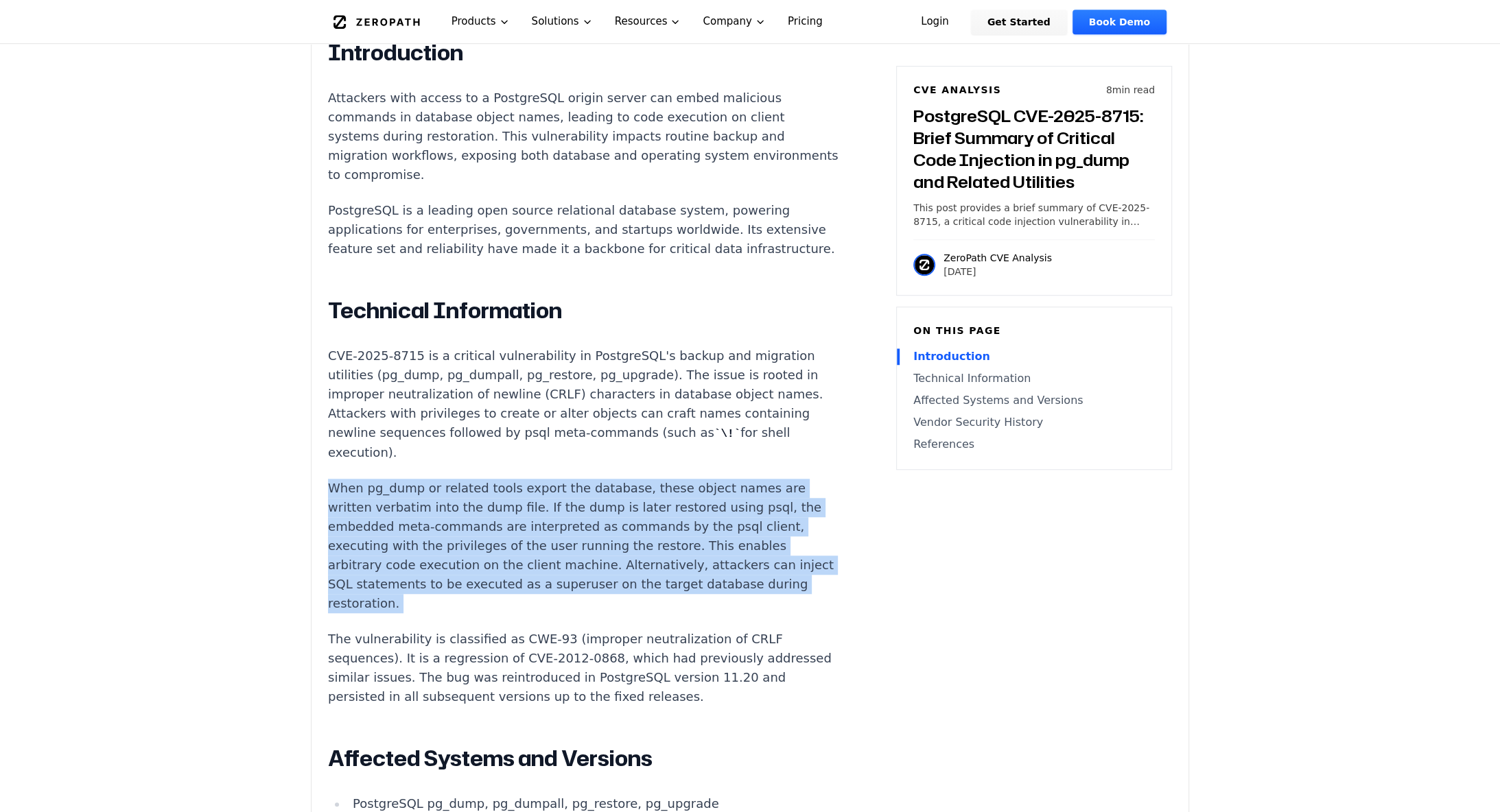
click at [707, 478] on p "When pg_dump or related tools export the database, these object names are writt…" at bounding box center [583, 545] width 511 height 135
click at [521, 478] on p "When pg_dump or related tools export the database, these object names are writt…" at bounding box center [583, 545] width 511 height 135
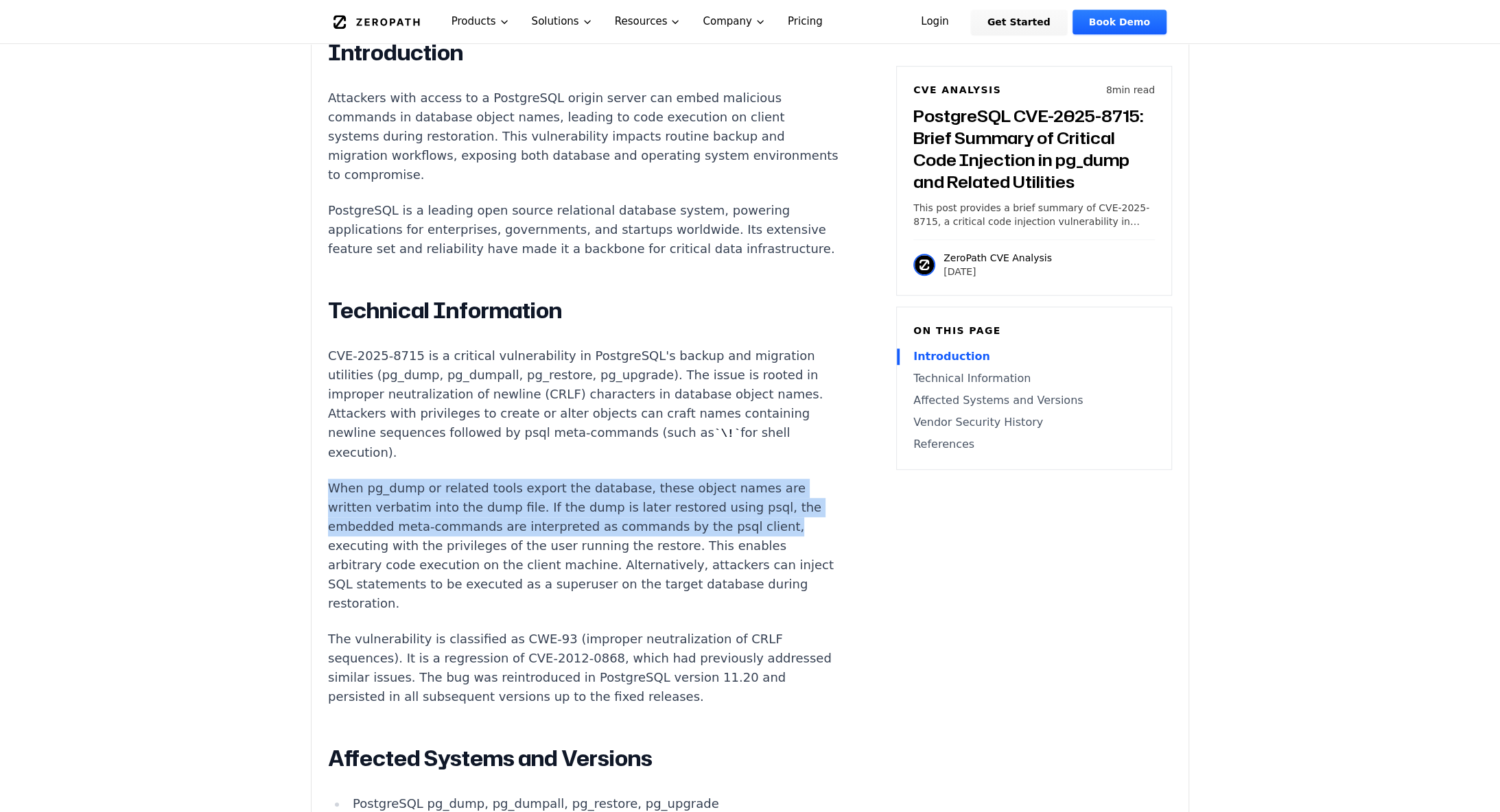
drag, startPoint x: 325, startPoint y: 465, endPoint x: 770, endPoint y: 512, distance: 447.5
click at [770, 512] on div "Experimental AI-Generated Content This CVE analysis is an experimental publicat…" at bounding box center [750, 436] width 877 height 1867
click at [770, 512] on p "When pg_dump or related tools export the database, these object names are writt…" at bounding box center [583, 545] width 511 height 135
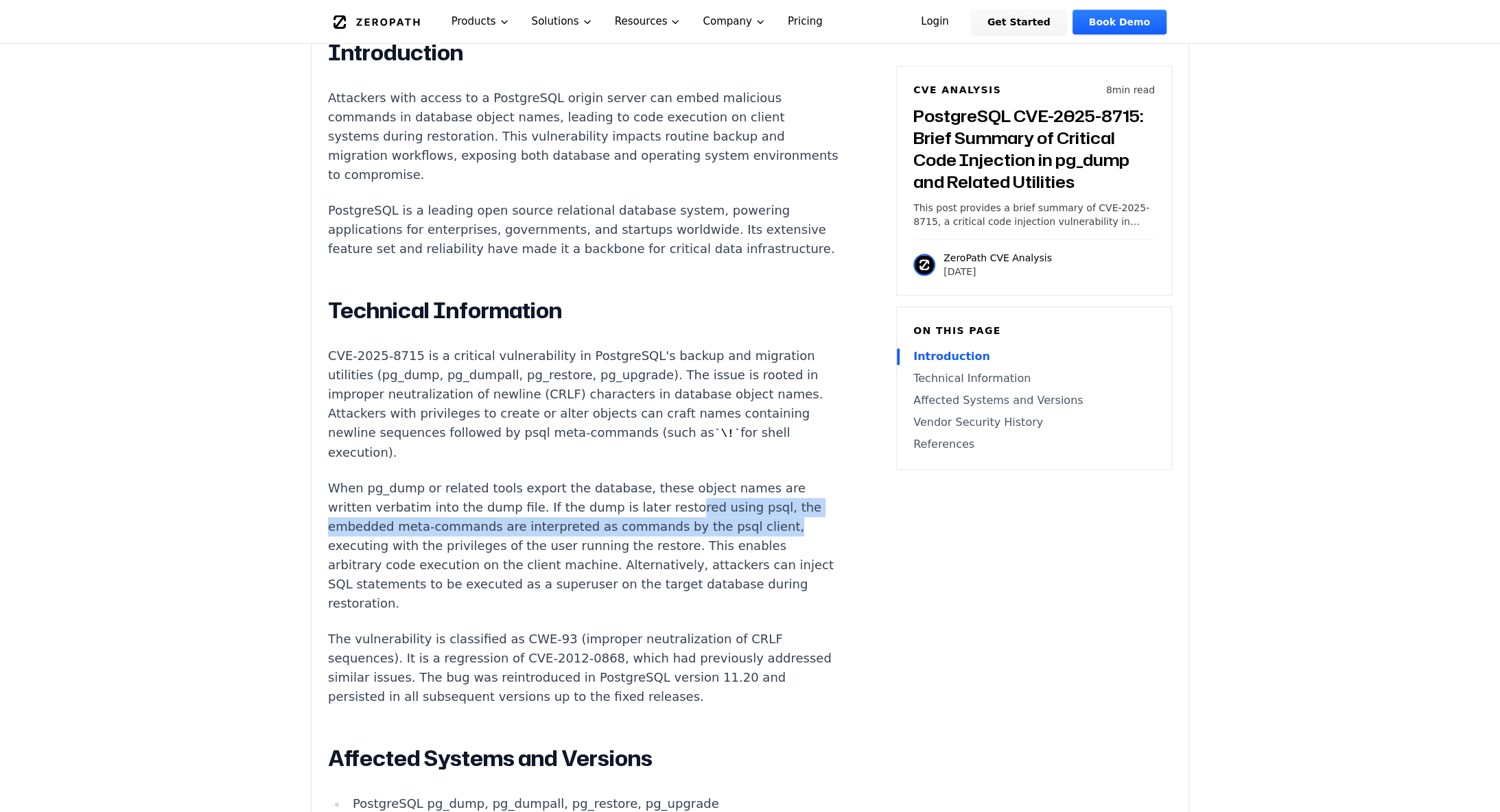
drag, startPoint x: 697, startPoint y: 481, endPoint x: 816, endPoint y: 508, distance: 122.0
click at [816, 508] on article "Introduction Attackers with access to a PostgreSQL origin server can embed mali…" at bounding box center [604, 677] width 552 height 1277
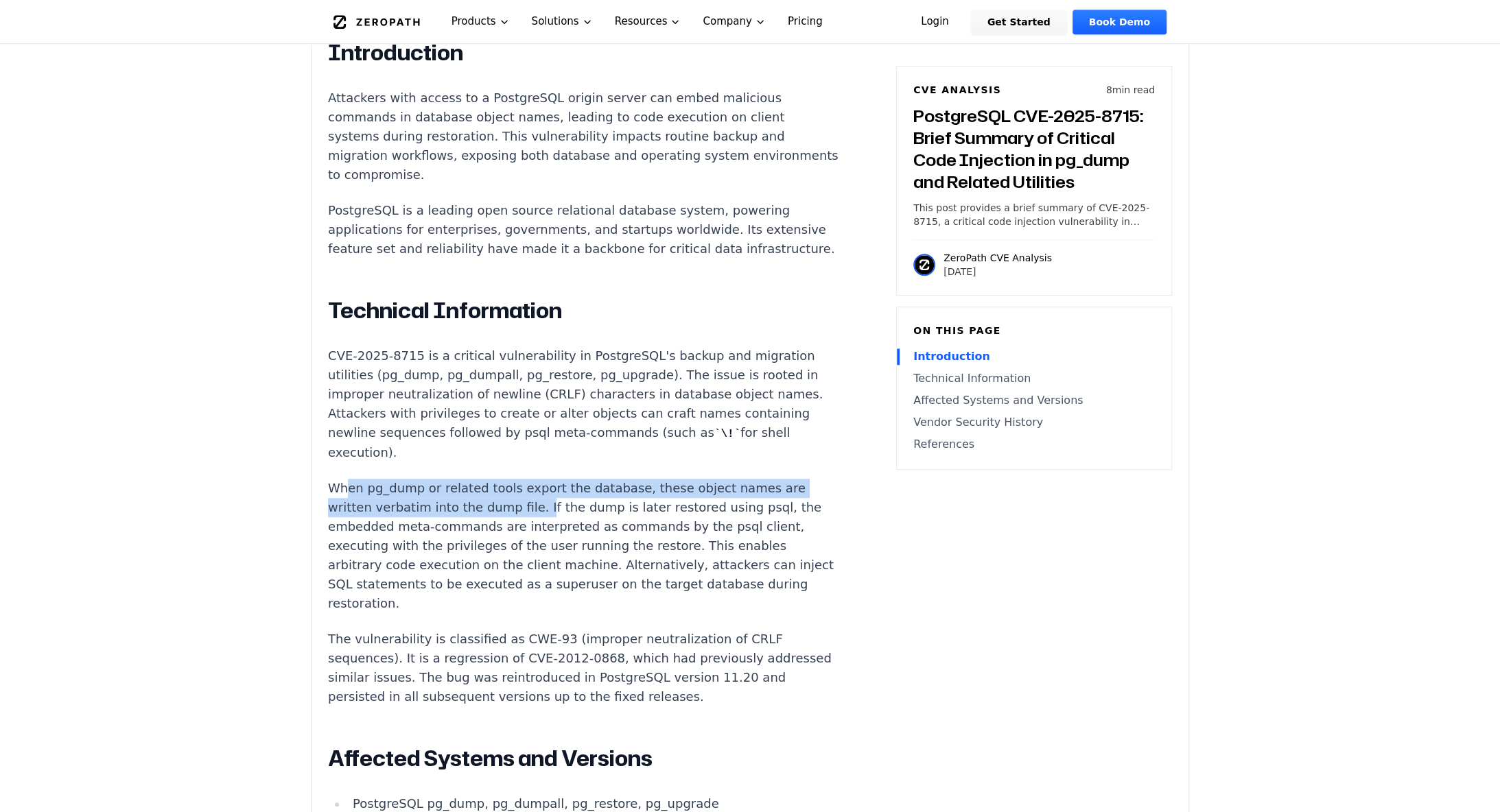
drag, startPoint x: 361, startPoint y: 466, endPoint x: 568, endPoint y: 492, distance: 208.6
click at [558, 492] on p "When pg_dump or related tools export the database, these object names are writt…" at bounding box center [583, 545] width 511 height 135
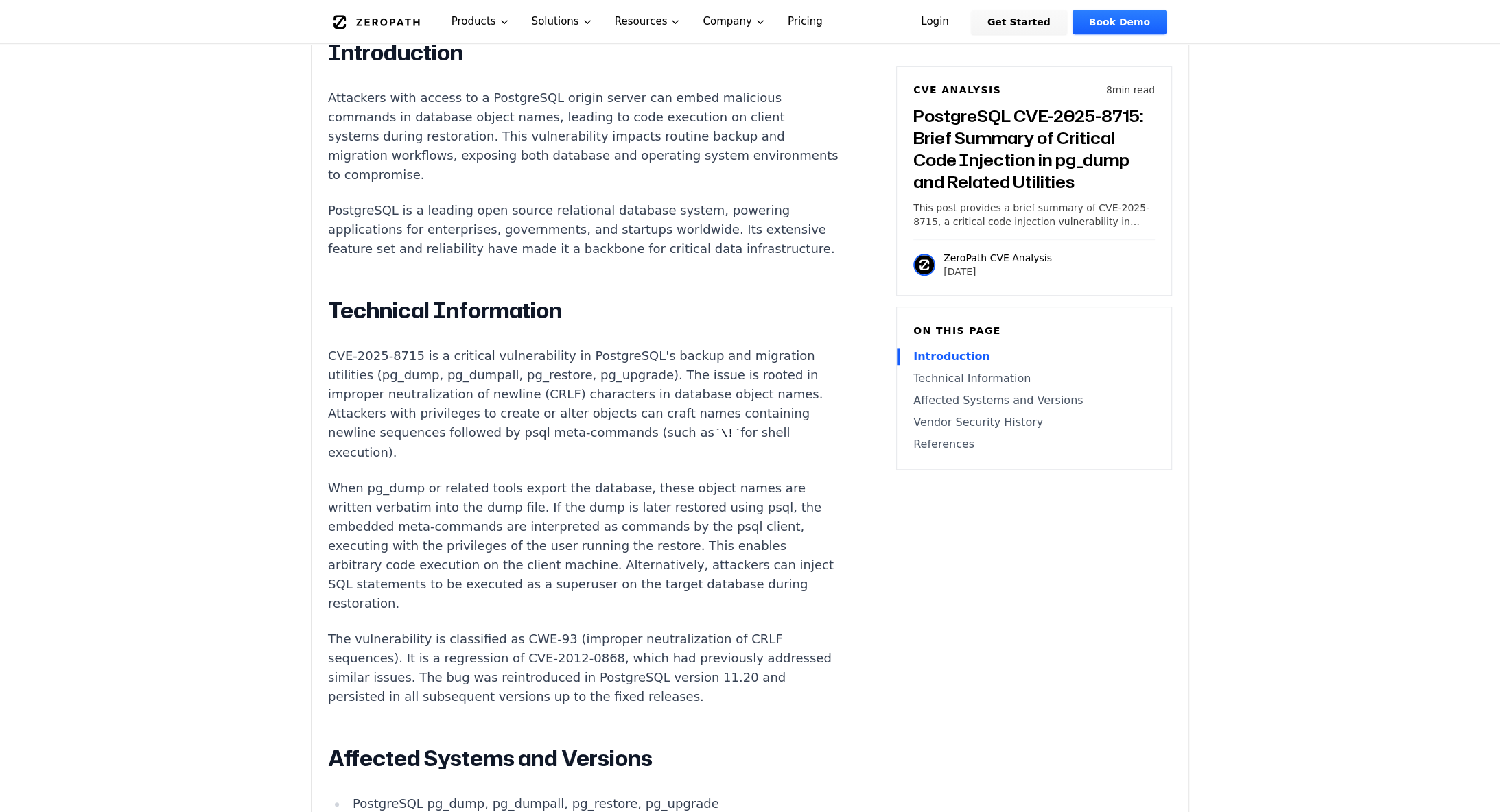
click at [569, 492] on p "When pg_dump or related tools export the database, these object names are writt…" at bounding box center [583, 545] width 511 height 135
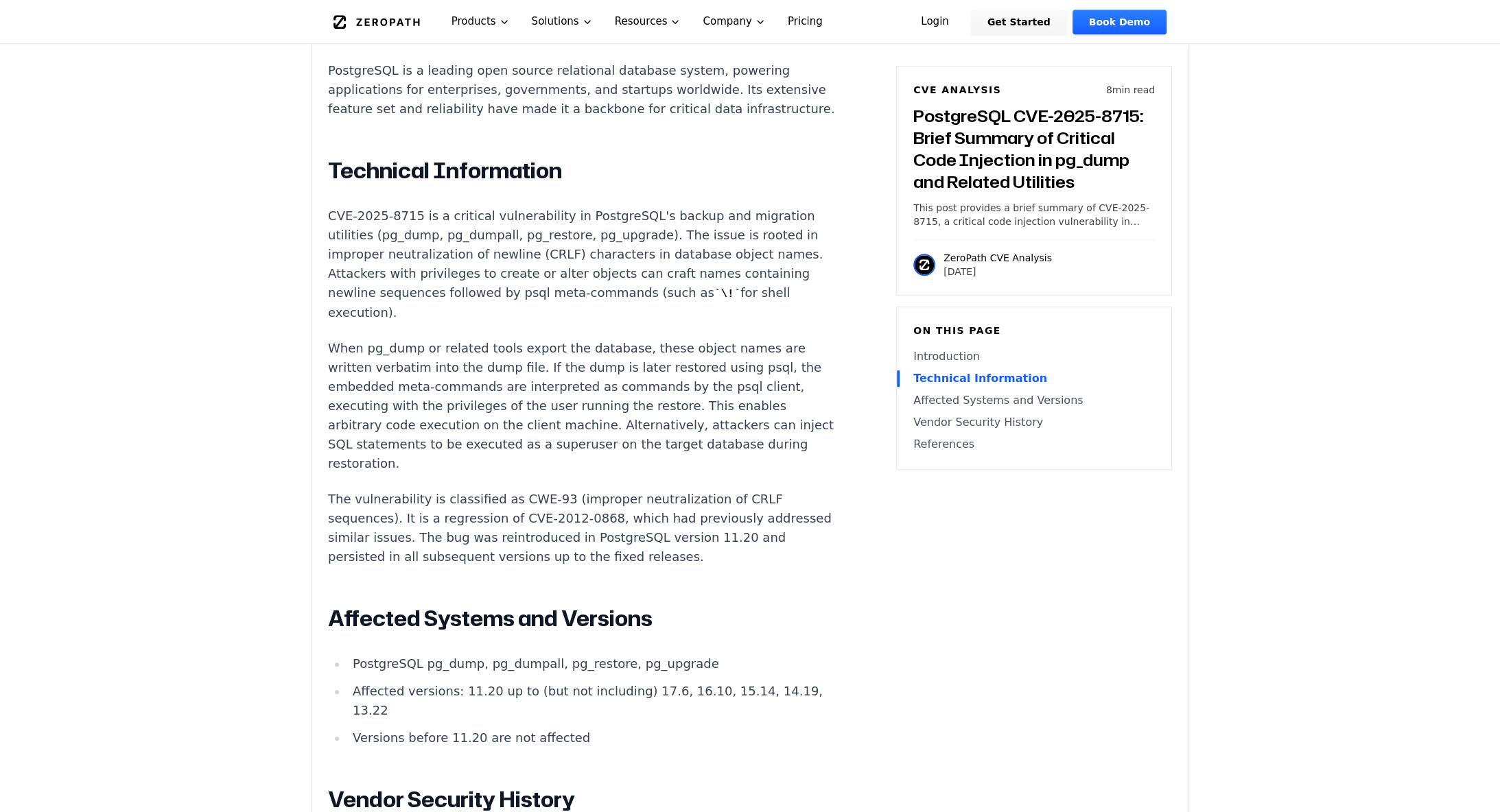
scroll to position [1070, 0]
click at [479, 488] on p "The vulnerability is classified as CWE-93 (improper neutralization of CRLF sequ…" at bounding box center [583, 527] width 511 height 77
click at [475, 488] on p "The vulnerability is classified as CWE-93 (improper neutralization of CRLF sequ…" at bounding box center [583, 527] width 511 height 77
click at [514, 511] on p "The vulnerability is classified as CWE-93 (improper neutralization of CRLF sequ…" at bounding box center [583, 527] width 511 height 77
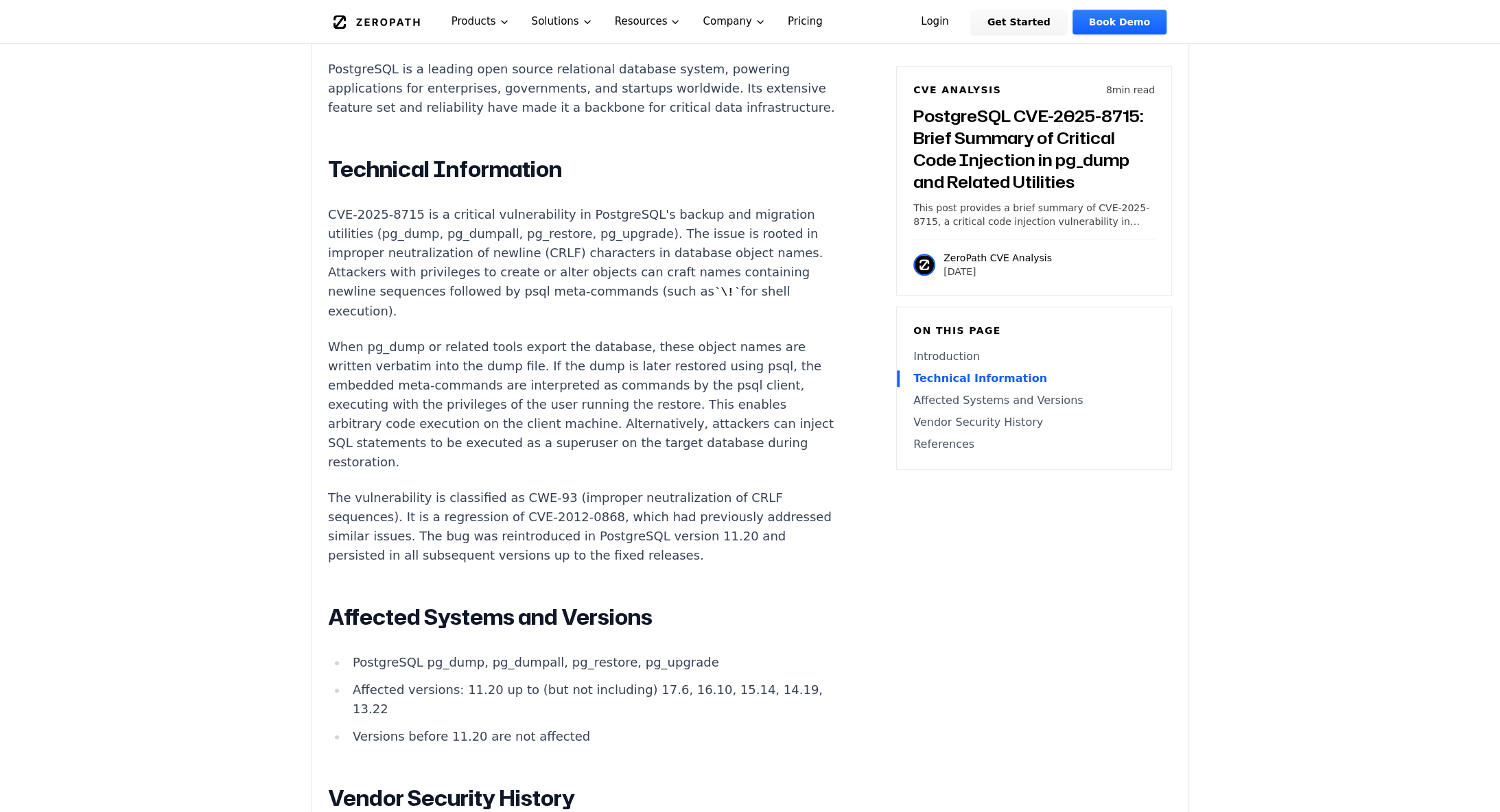
click at [516, 510] on p "The vulnerability is classified as CWE-93 (improper neutralization of CRLF sequ…" at bounding box center [583, 527] width 511 height 77
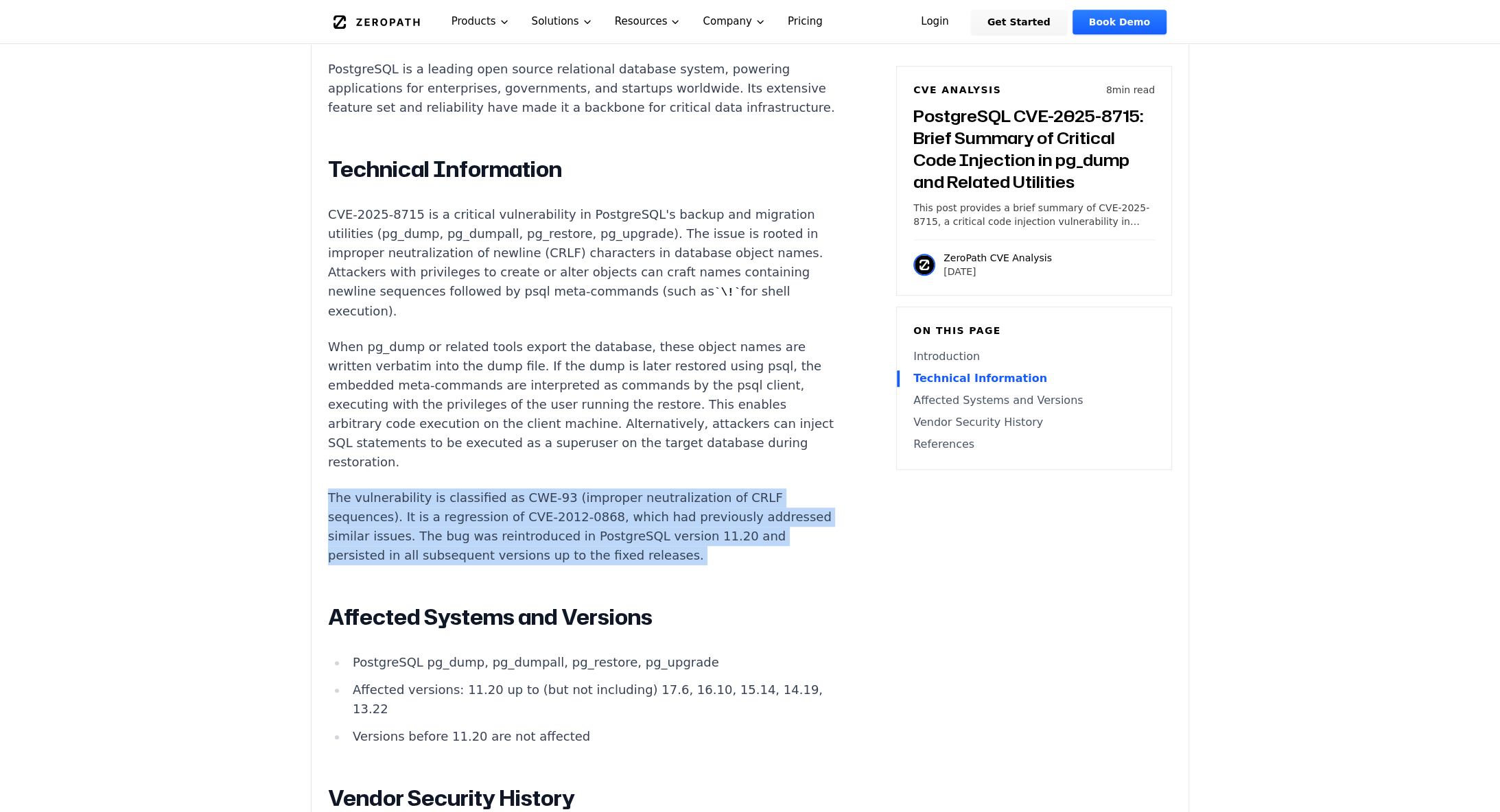
click at [516, 510] on p "The vulnerability is classified as CWE-93 (improper neutralization of CRLF sequ…" at bounding box center [583, 527] width 511 height 77
click at [461, 500] on p "The vulnerability is classified as CWE-93 (improper neutralization of CRLF sequ…" at bounding box center [583, 527] width 511 height 77
drag, startPoint x: 332, startPoint y: 473, endPoint x: 563, endPoint y: 522, distance: 236.1
click at [563, 522] on p "The vulnerability is classified as CWE-93 (improper neutralization of CRLF sequ…" at bounding box center [583, 527] width 511 height 77
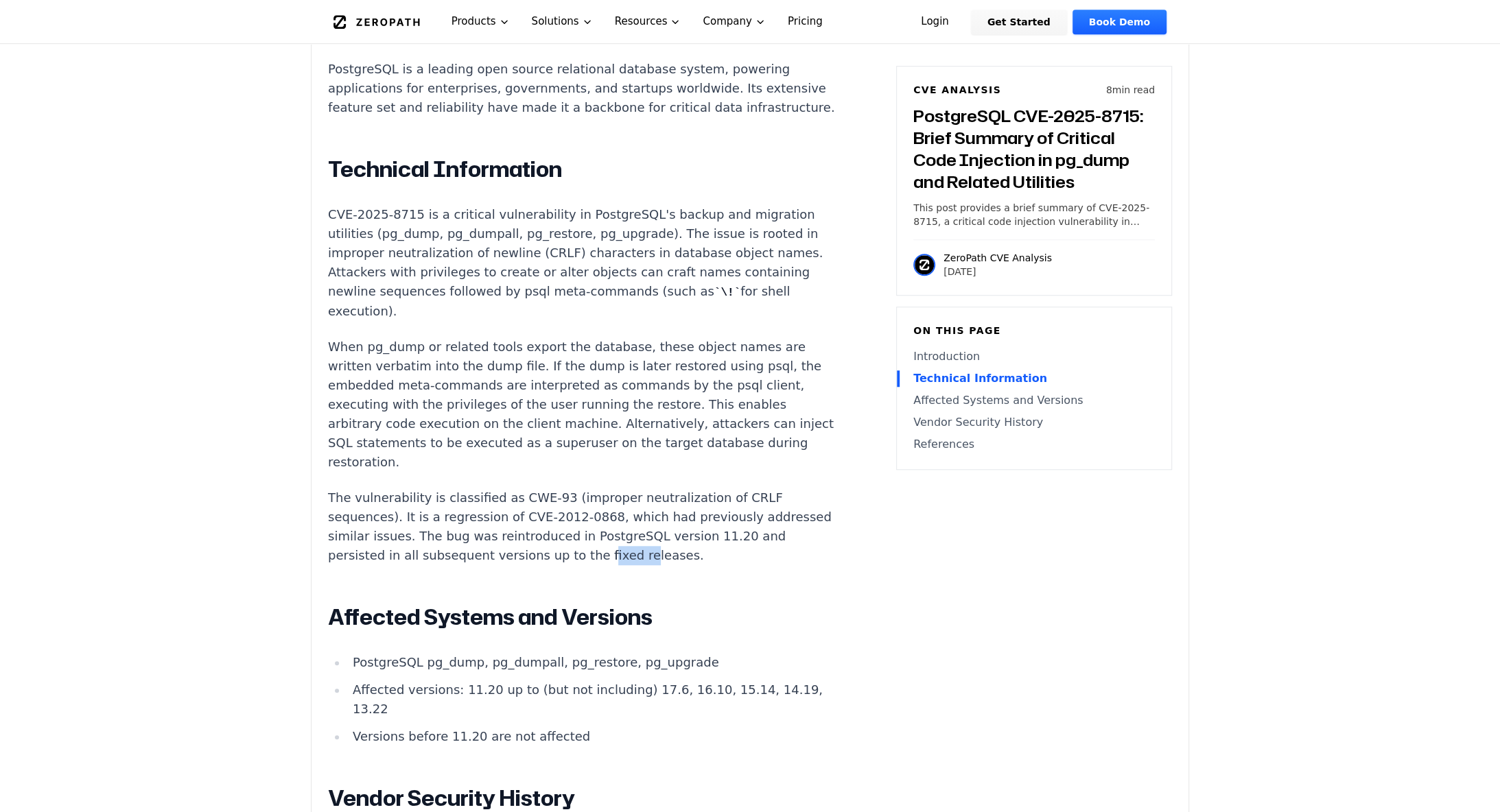
drag, startPoint x: 607, startPoint y: 532, endPoint x: 684, endPoint y: 527, distance: 77.2
click at [638, 532] on p "The vulnerability is classified as CWE-93 (improper neutralization of CRLF sequ…" at bounding box center [583, 527] width 511 height 77
click at [687, 525] on p "The vulnerability is classified as CWE-93 (improper neutralization of CRLF sequ…" at bounding box center [583, 527] width 511 height 77
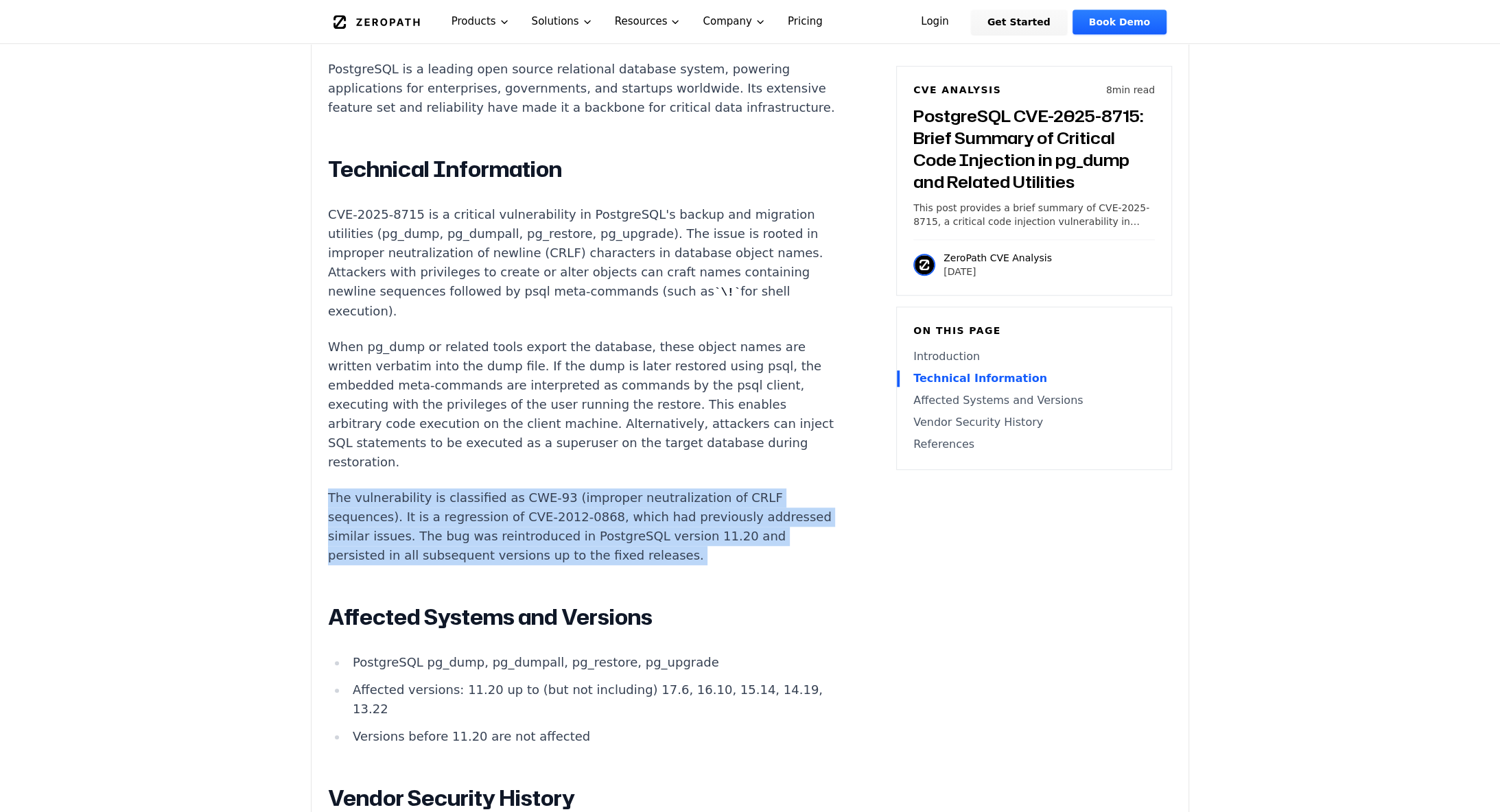
drag, startPoint x: 687, startPoint y: 525, endPoint x: 338, endPoint y: 468, distance: 353.6
click at [338, 488] on p "The vulnerability is classified as CWE-93 (improper neutralization of CRLF sequ…" at bounding box center [583, 527] width 511 height 77
click at [339, 488] on p "The vulnerability is classified as CWE-93 (improper neutralization of CRLF sequ…" at bounding box center [583, 527] width 511 height 77
drag, startPoint x: 326, startPoint y: 470, endPoint x: 710, endPoint y: 532, distance: 389.0
click at [710, 533] on div "Experimental AI-Generated Content This CVE analysis is an experimental publicat…" at bounding box center [750, 295] width 877 height 1867
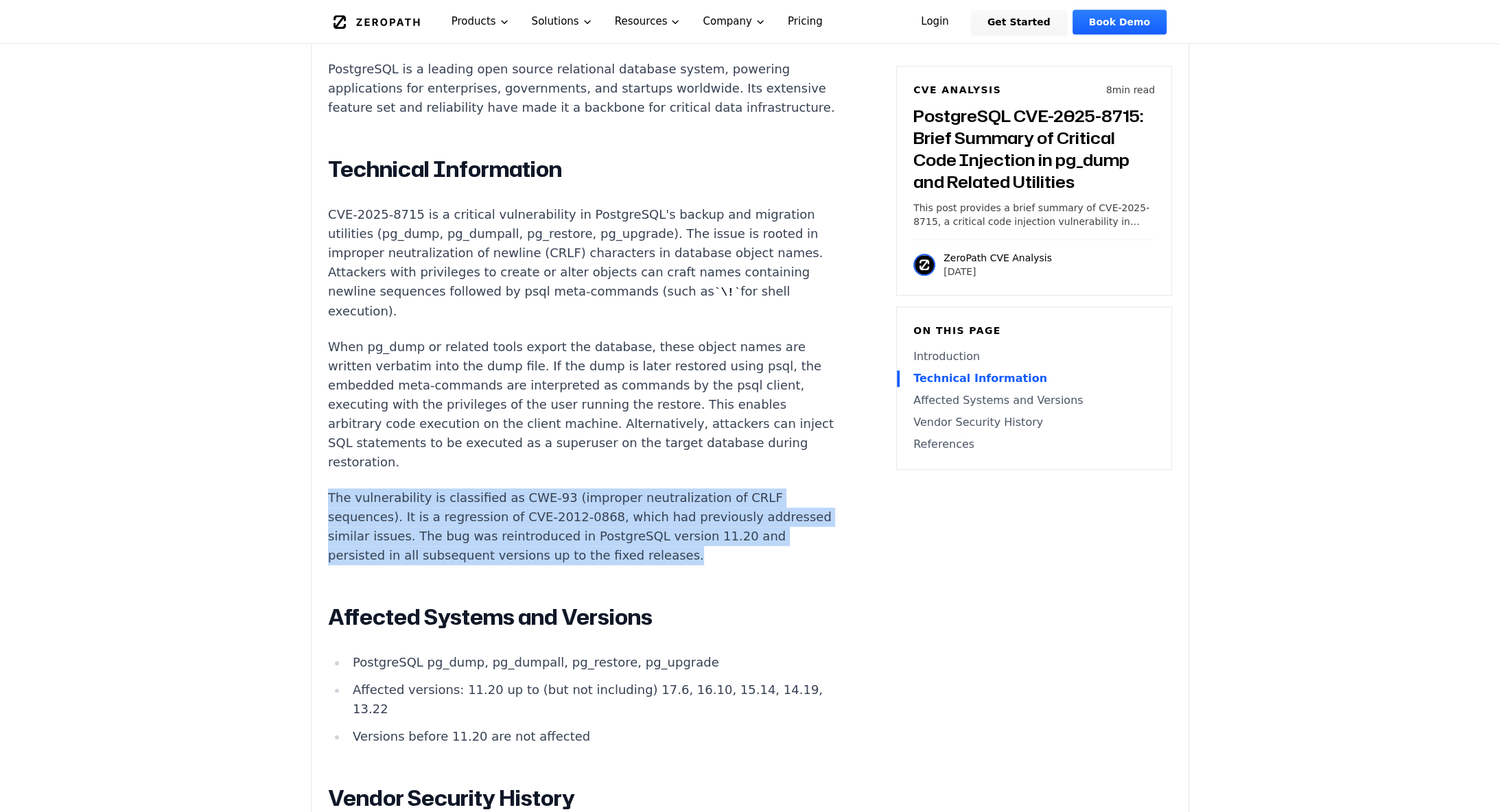
click at [710, 532] on p "The vulnerability is classified as CWE-93 (improper neutralization of CRLF sequ…" at bounding box center [583, 527] width 511 height 77
drag, startPoint x: 710, startPoint y: 532, endPoint x: 331, endPoint y: 467, distance: 384.5
click at [331, 488] on p "The vulnerability is classified as CWE-93 (improper neutralization of CRLF sequ…" at bounding box center [583, 527] width 511 height 77
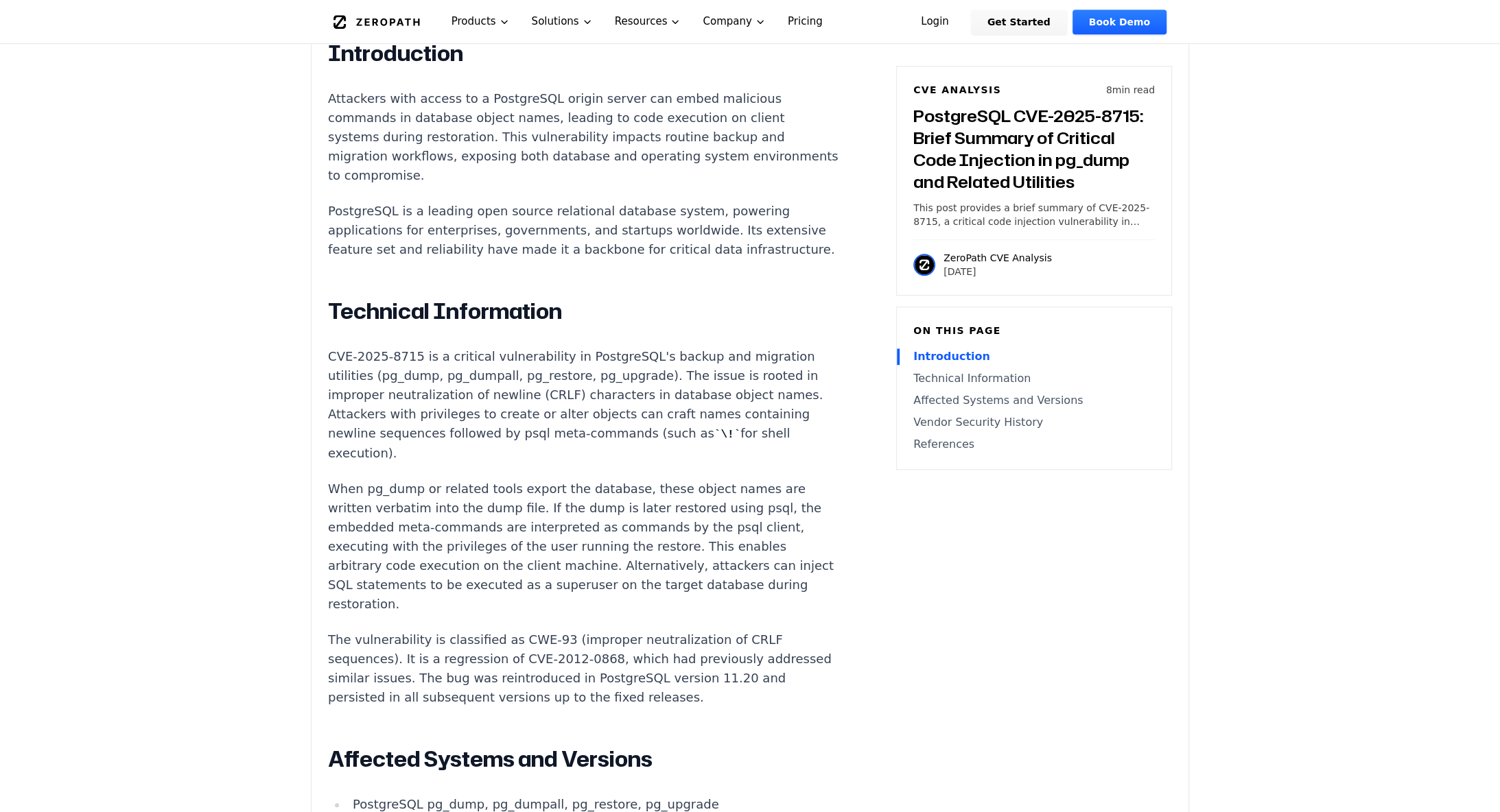
scroll to position [928, 0]
